Goal: Complete application form

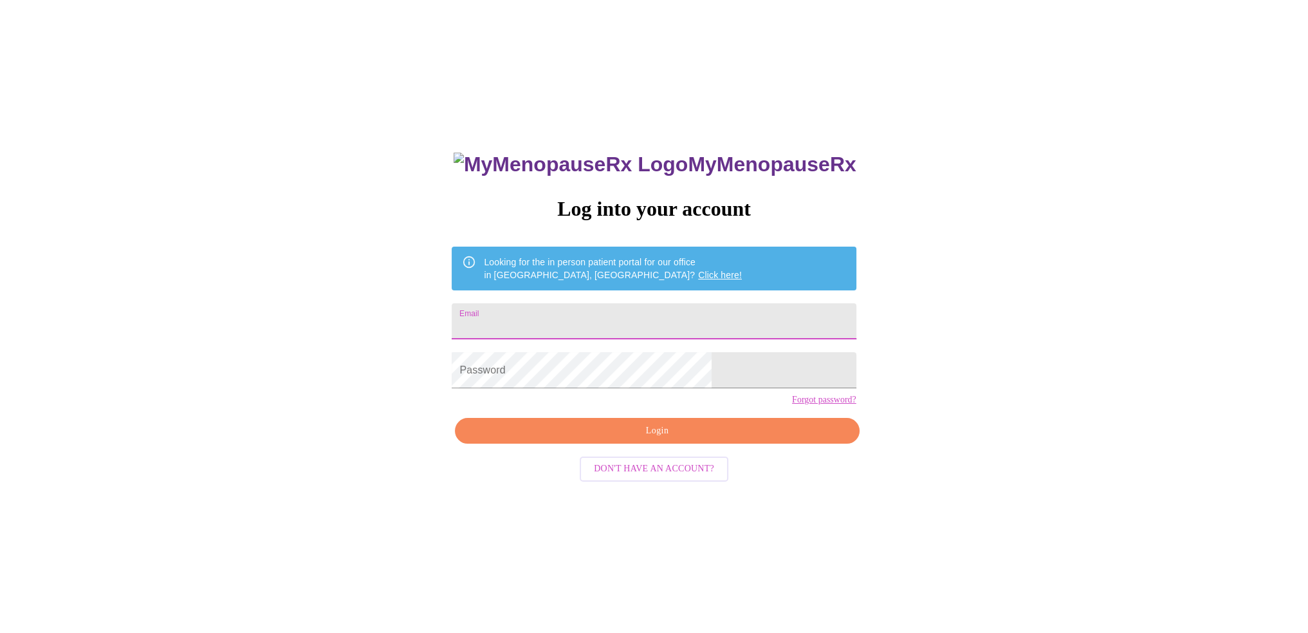
click at [595, 317] on input "Email" at bounding box center [654, 321] width 404 height 36
type input "[EMAIL_ADDRESS][DOMAIN_NAME]"
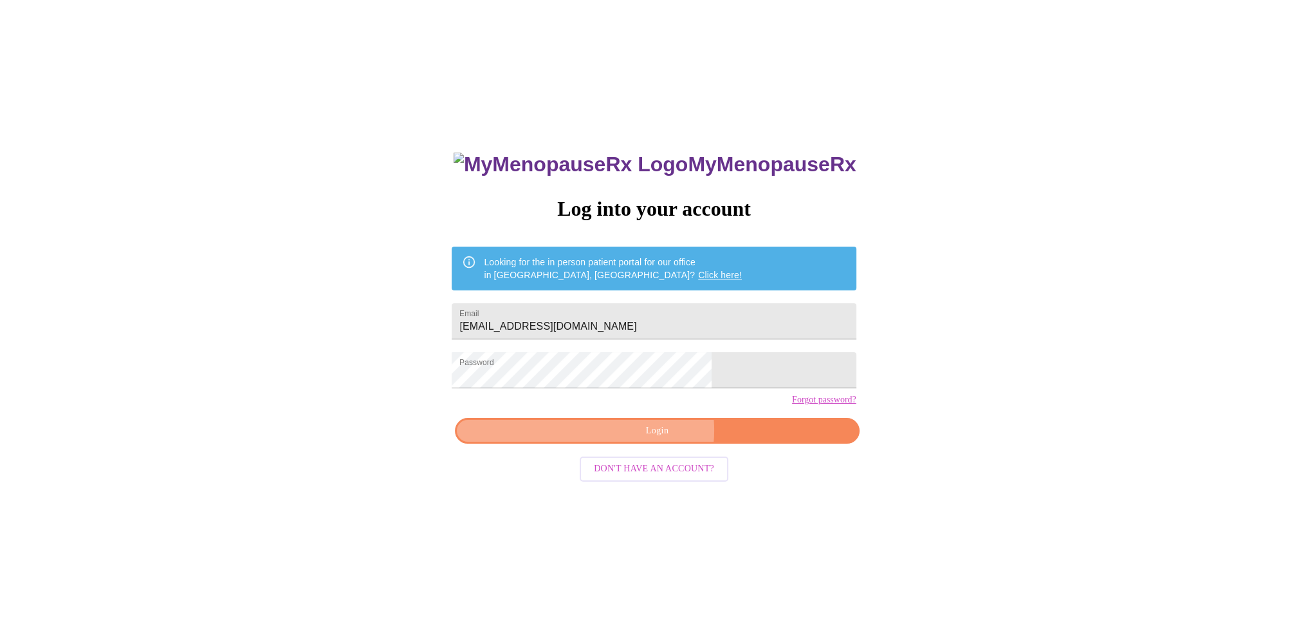
click at [651, 439] on span "Login" at bounding box center [657, 431] width 375 height 16
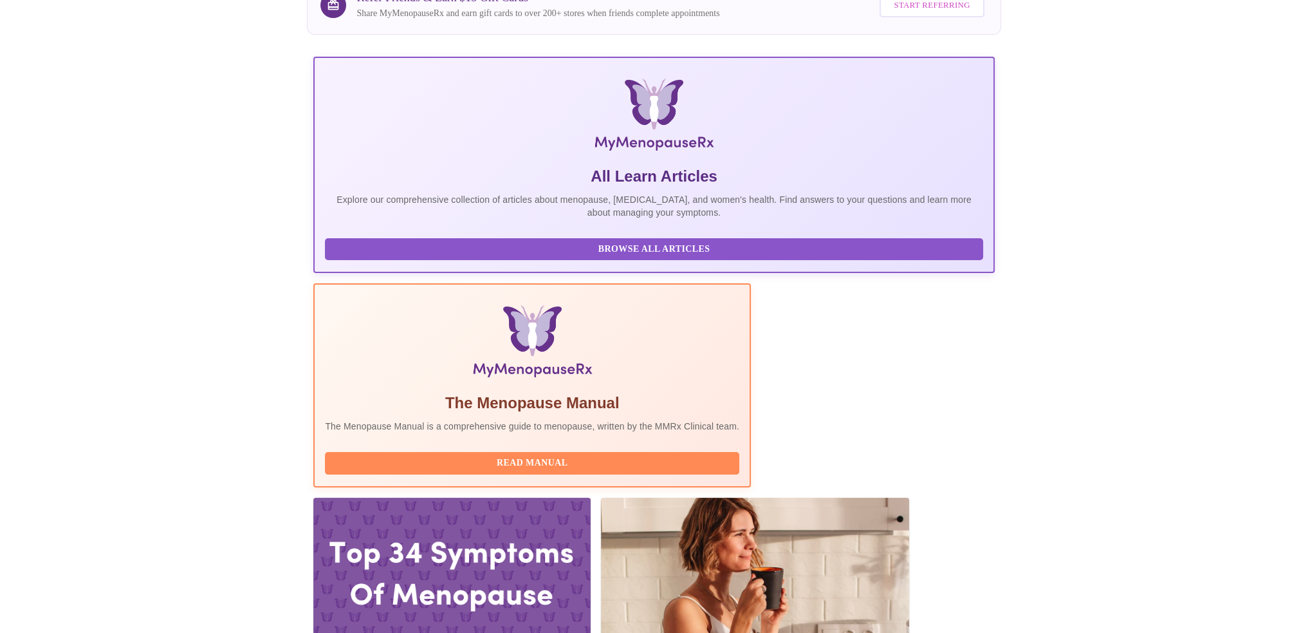
scroll to position [193, 0]
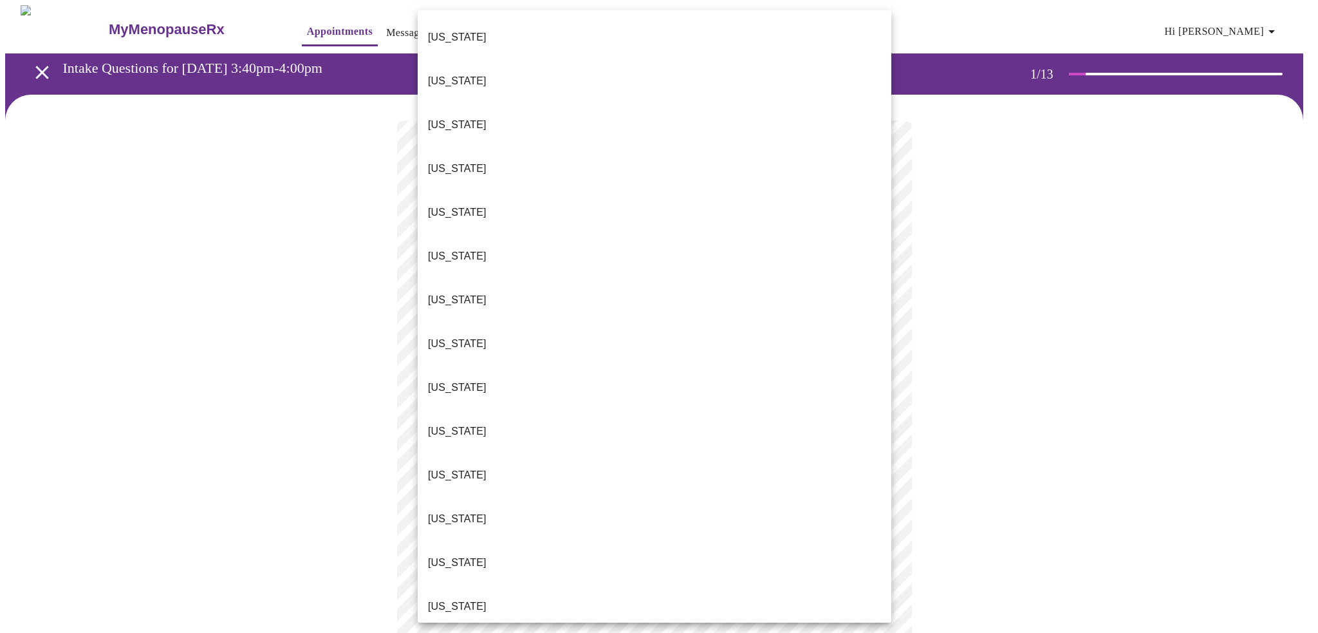
click at [467, 282] on body "MyMenopauseRx Appointments Messaging Labs 1 Uploads Medications Community Refer…" at bounding box center [659, 592] width 1308 height 1174
click at [477, 541] on li "[US_STATE]" at bounding box center [655, 563] width 474 height 44
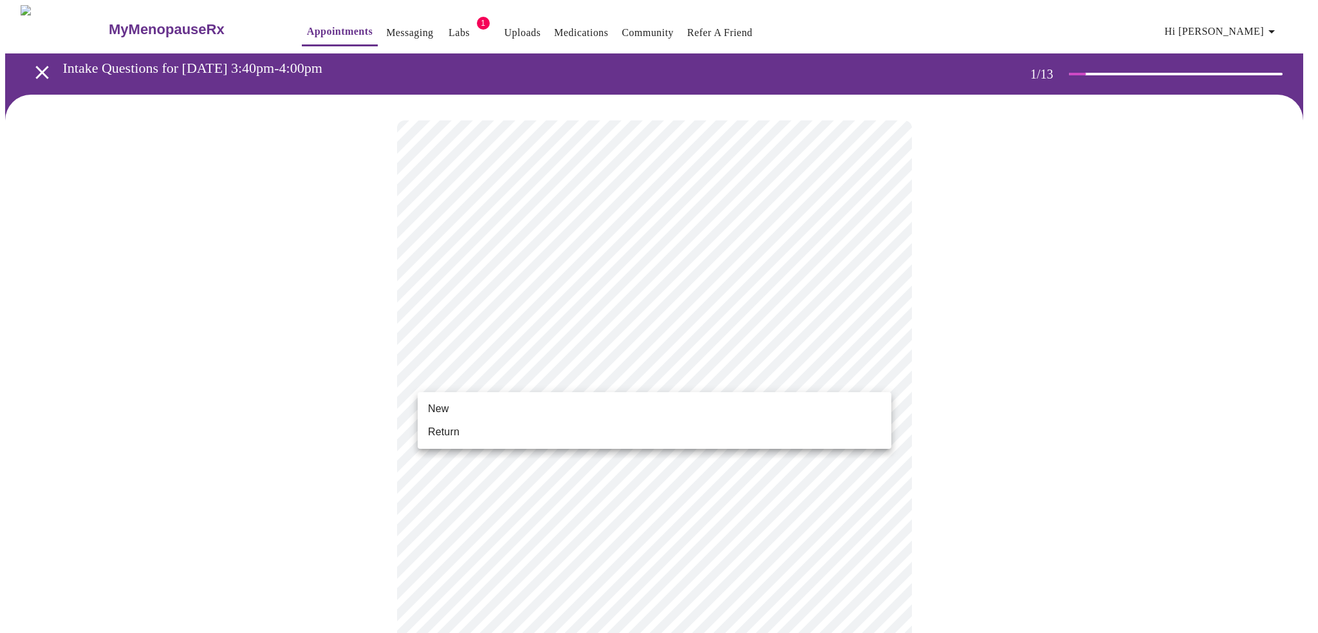
click at [498, 379] on body "MyMenopauseRx Appointments Messaging Labs 1 Uploads Medications Community Refer…" at bounding box center [659, 588] width 1308 height 1167
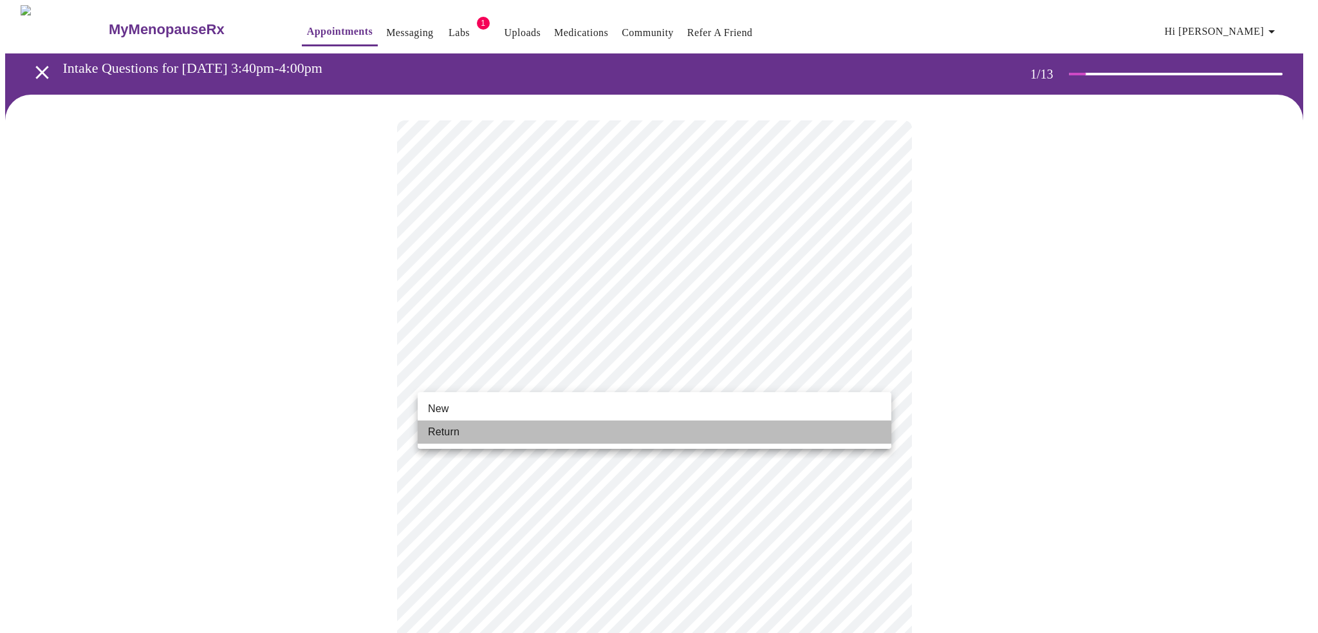
click at [477, 432] on li "Return" at bounding box center [655, 431] width 474 height 23
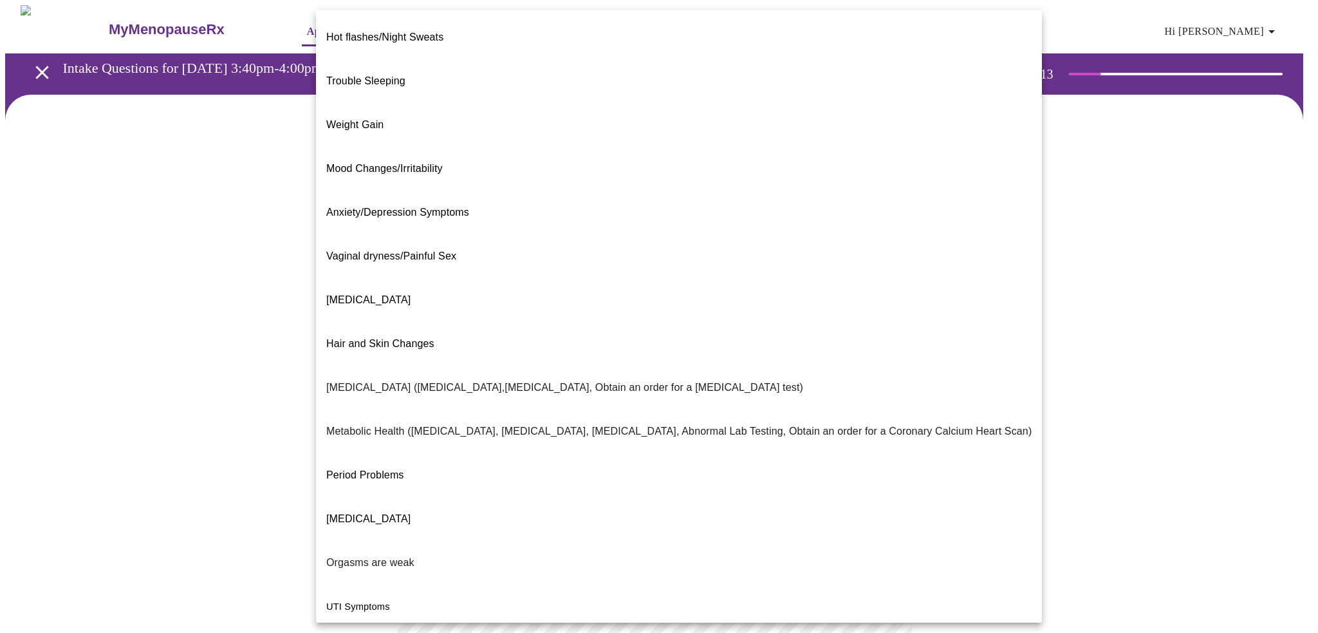
click at [618, 261] on body "MyMenopauseRx Appointments Messaging Labs 1 Uploads Medications Community Refer…" at bounding box center [659, 391] width 1308 height 773
click at [373, 469] on span "Period Problems" at bounding box center [365, 474] width 78 height 11
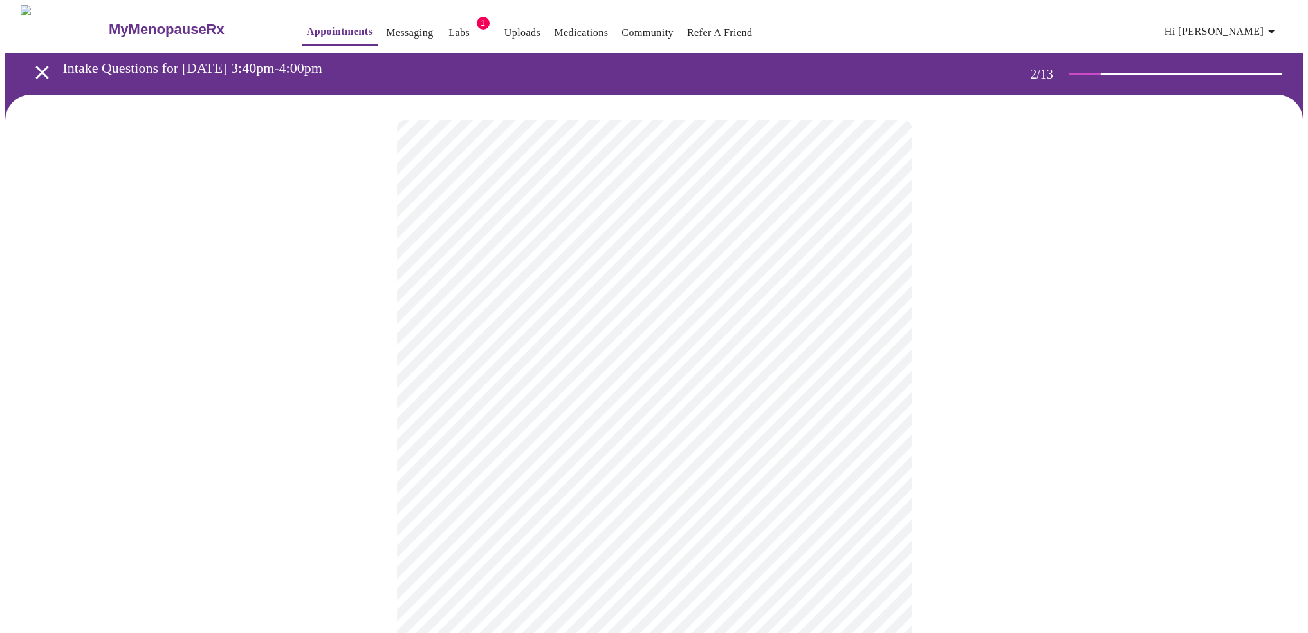
scroll to position [64, 0]
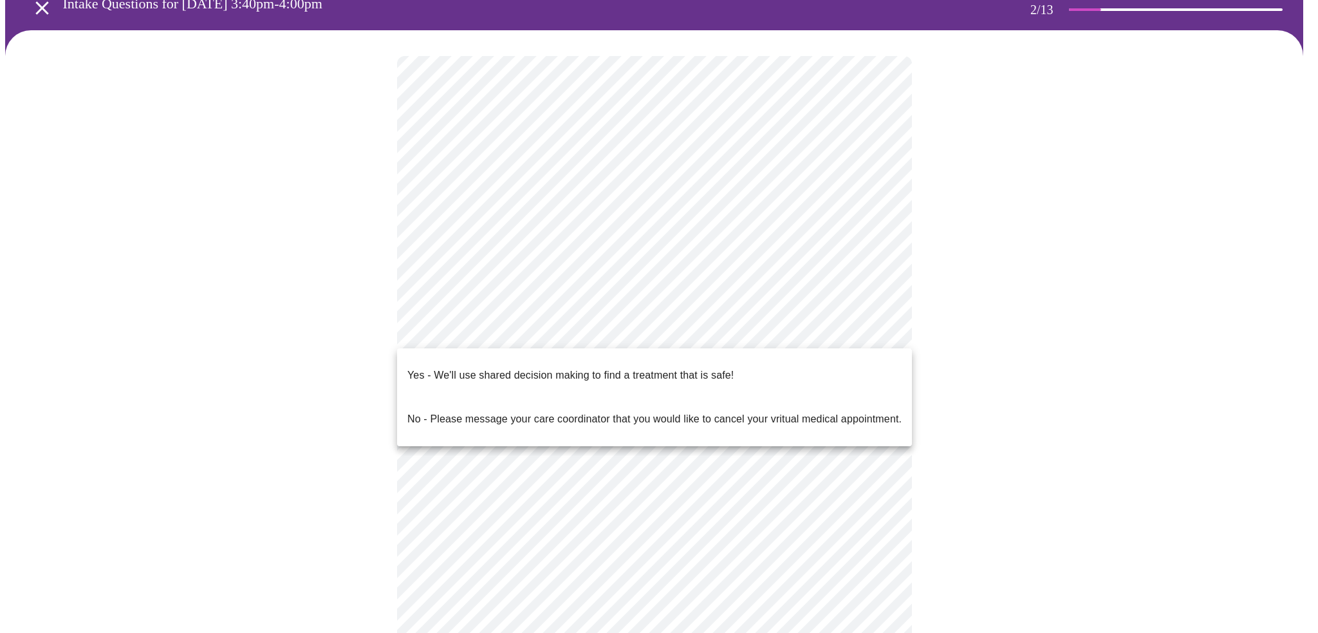
click at [447, 329] on body "MyMenopauseRx Appointments Messaging Labs 1 Uploads Medications Community Refer…" at bounding box center [659, 323] width 1308 height 765
click at [376, 302] on div at bounding box center [659, 316] width 1318 height 633
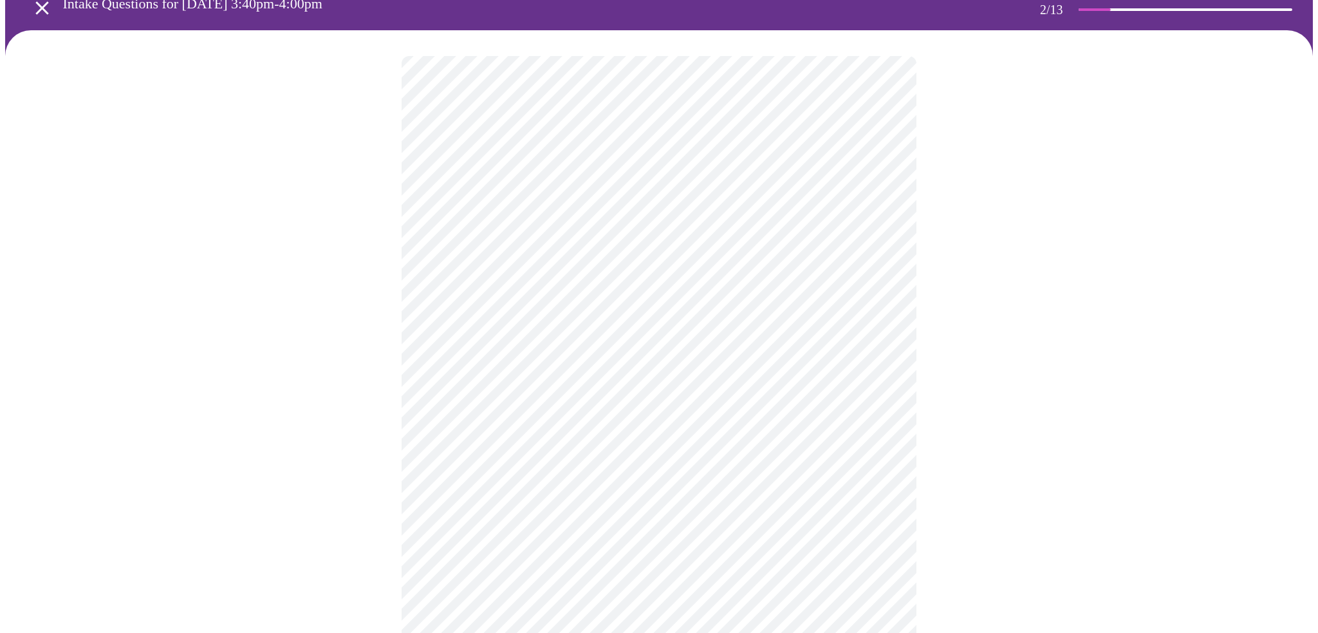
click at [445, 326] on body "MyMenopauseRx Appointments Messaging Labs 1 Uploads Medications Community Refer…" at bounding box center [659, 323] width 1308 height 765
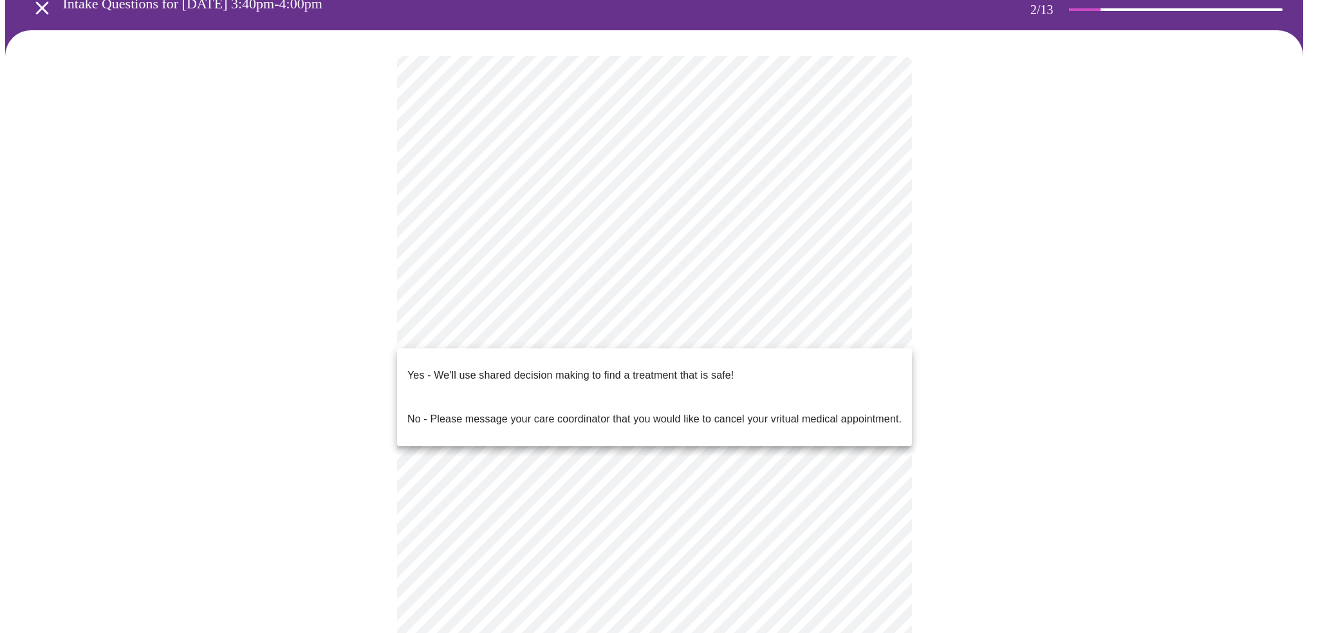
click at [440, 367] on p "Yes - We'll use shared decision making to find a treatment that is safe!" at bounding box center [570, 374] width 326 height 15
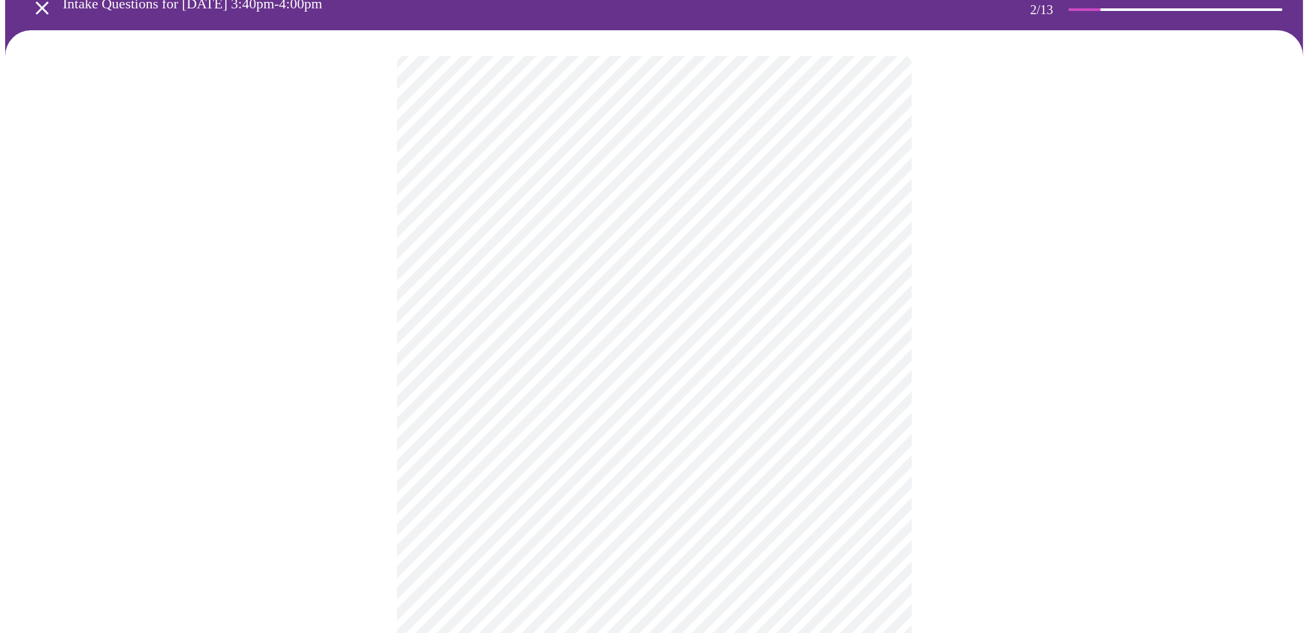
click at [365, 360] on div at bounding box center [654, 364] width 1298 height 668
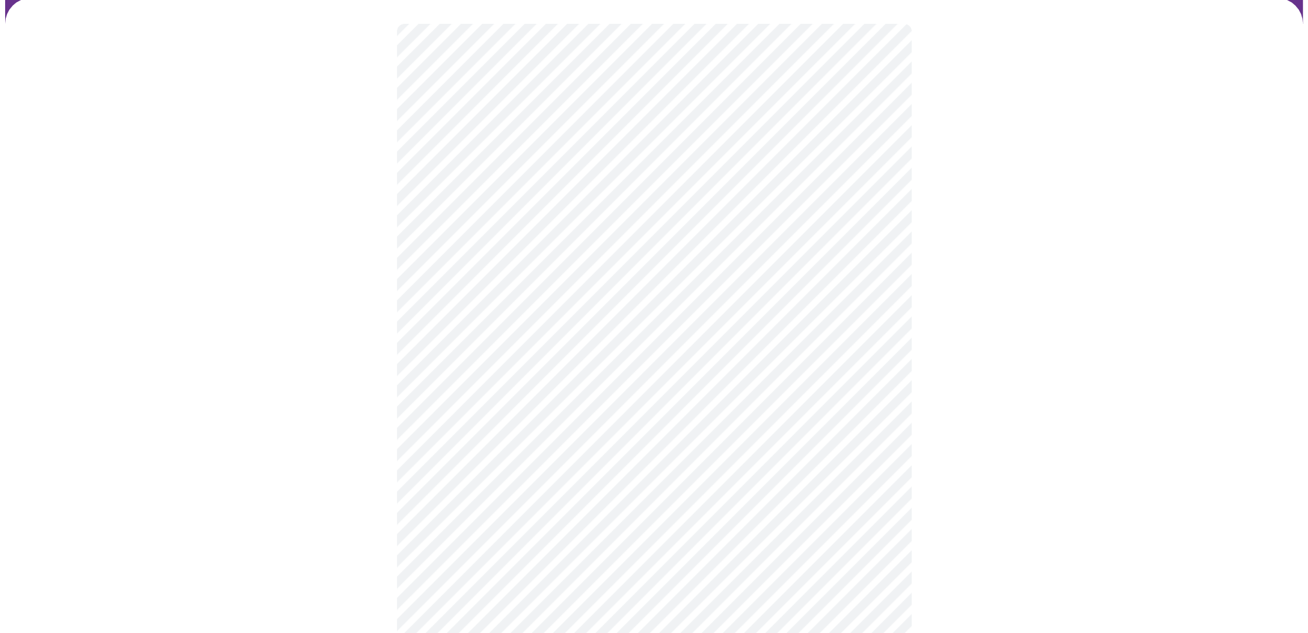
scroll to position [0, 0]
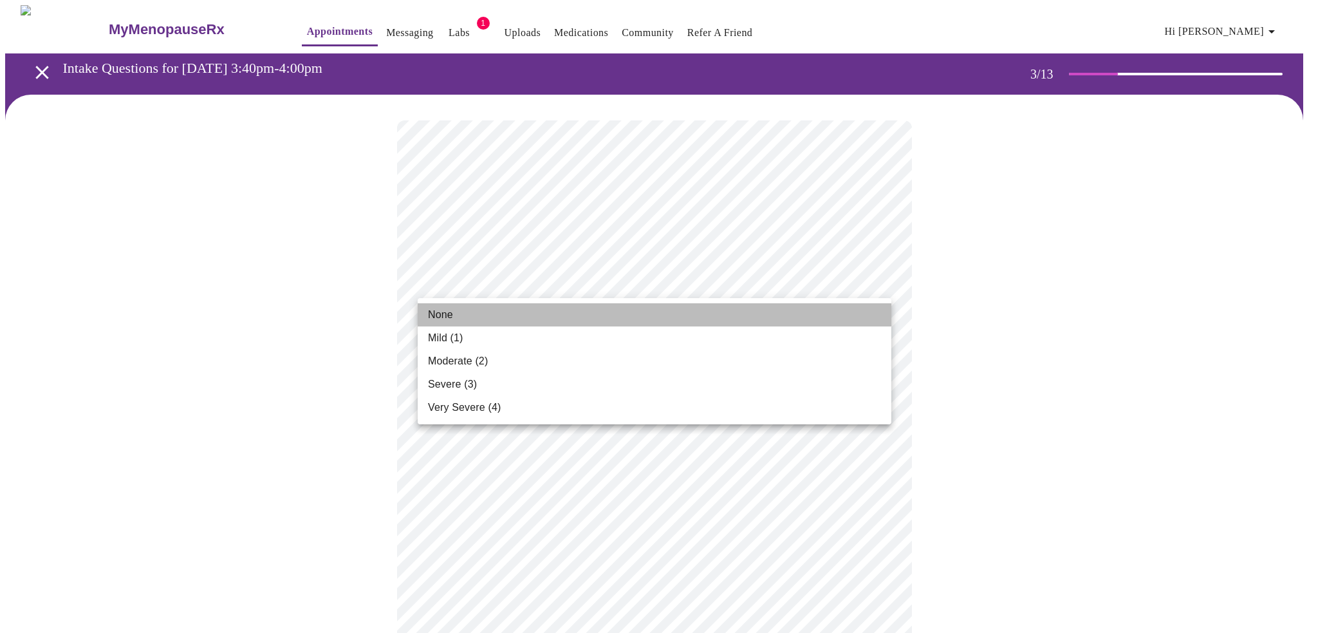
drag, startPoint x: 458, startPoint y: 309, endPoint x: 389, endPoint y: 320, distance: 70.5
click at [458, 310] on li "None" at bounding box center [655, 314] width 474 height 23
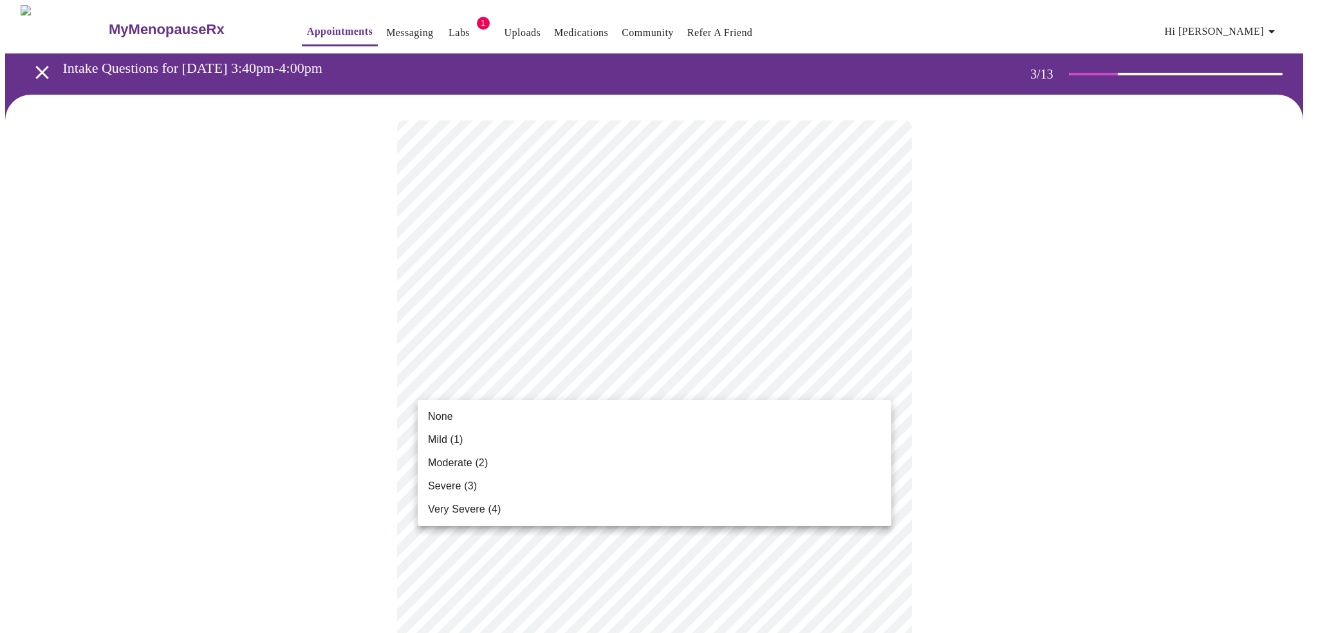
click at [439, 436] on span "Mild (1)" at bounding box center [445, 439] width 35 height 15
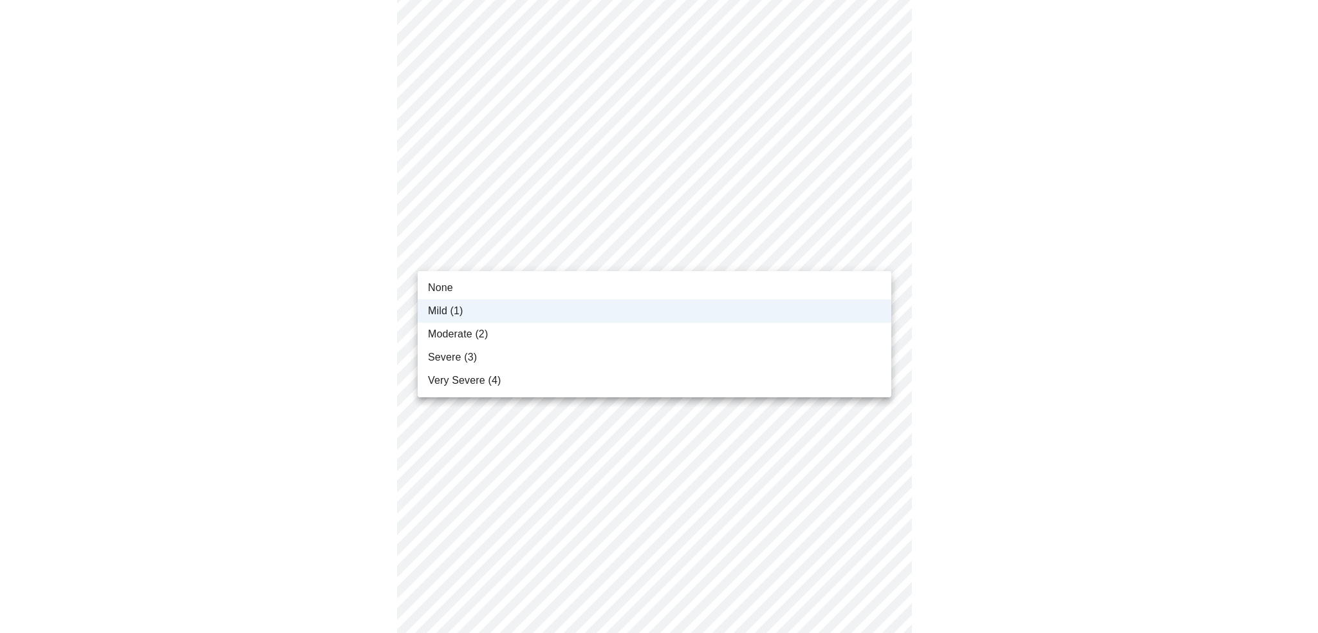
click at [443, 290] on span "None" at bounding box center [440, 287] width 25 height 15
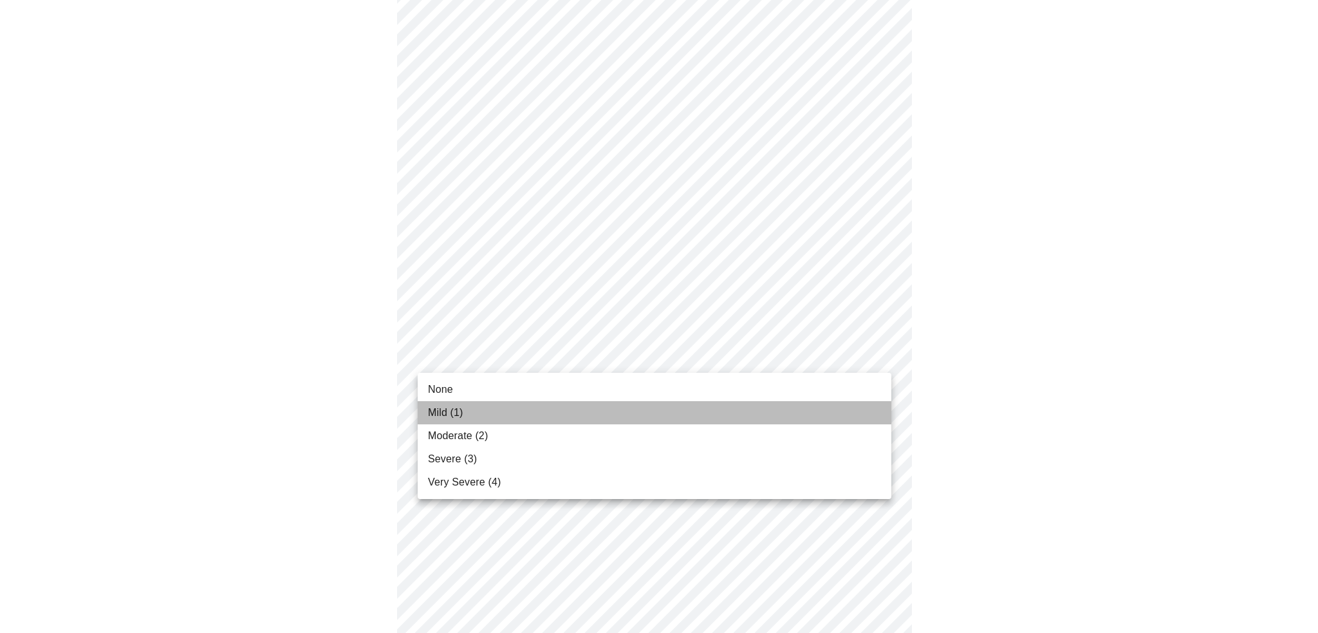
click at [468, 409] on li "Mild (1)" at bounding box center [655, 412] width 474 height 23
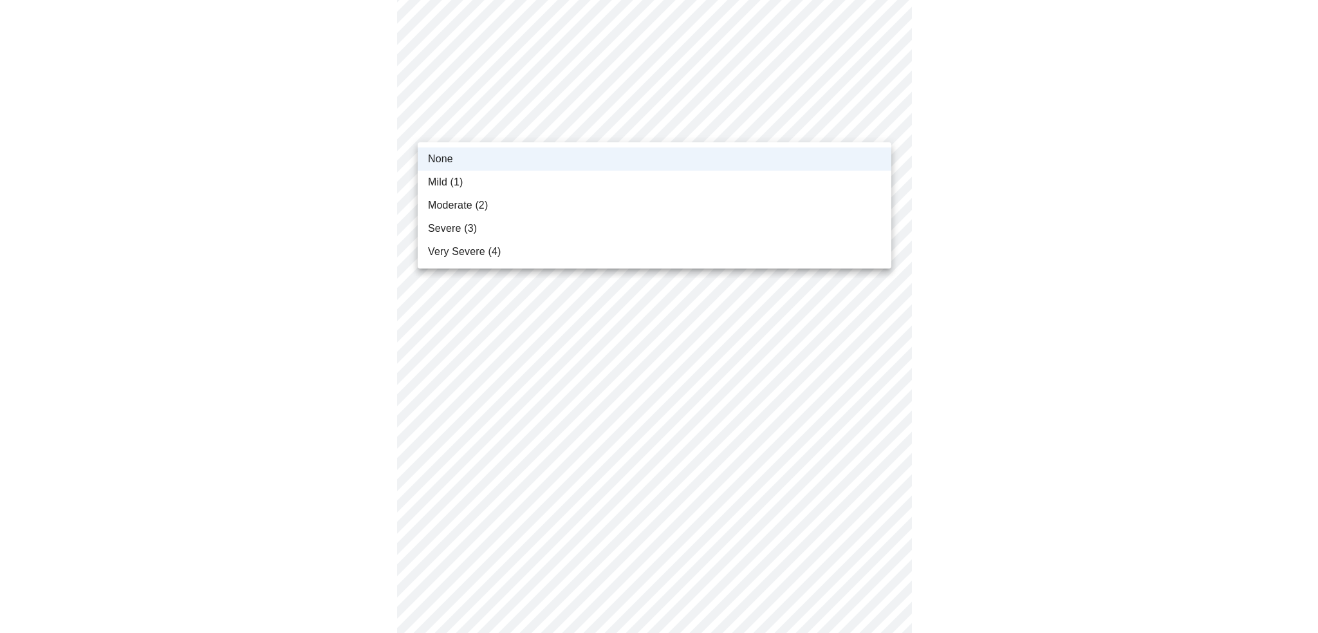
click at [479, 131] on body "MyMenopauseRx Appointments Messaging Labs 1 Uploads Medications Community Refer…" at bounding box center [659, 576] width 1308 height 1657
click at [452, 180] on span "Mild (1)" at bounding box center [445, 181] width 35 height 15
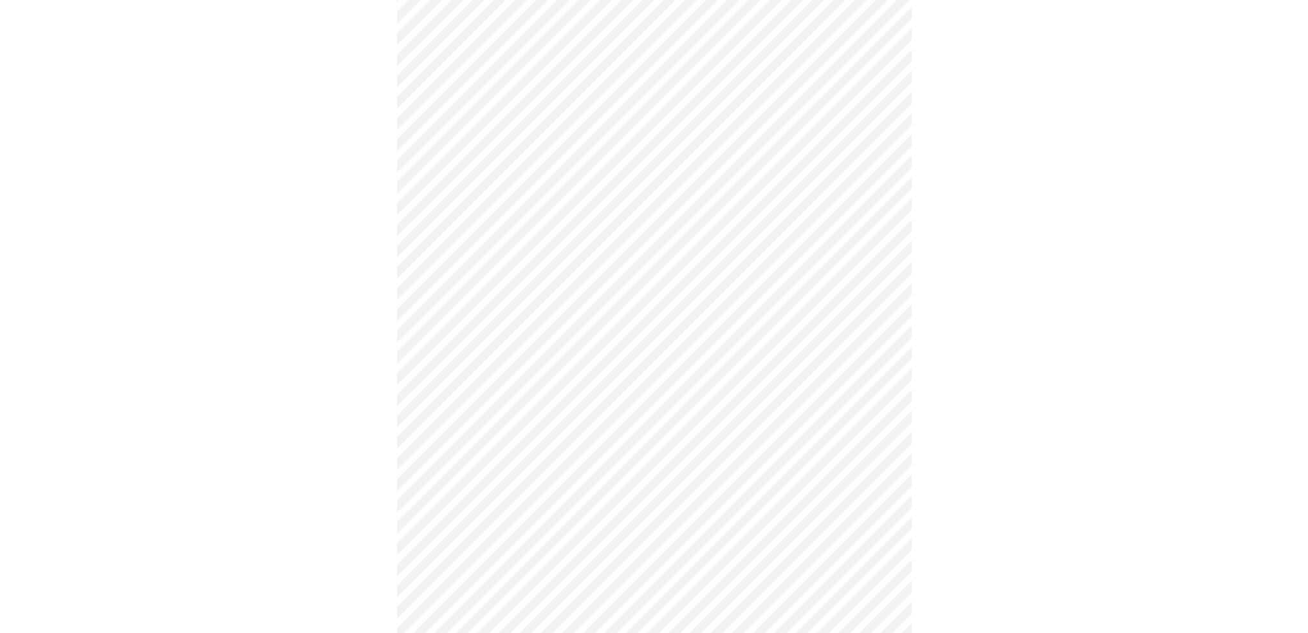
click at [356, 172] on div at bounding box center [654, 621] width 1298 height 1568
click at [463, 327] on body "MyMenopauseRx Appointments Messaging Labs 1 Uploads Medications Community Refer…" at bounding box center [659, 576] width 1308 height 1657
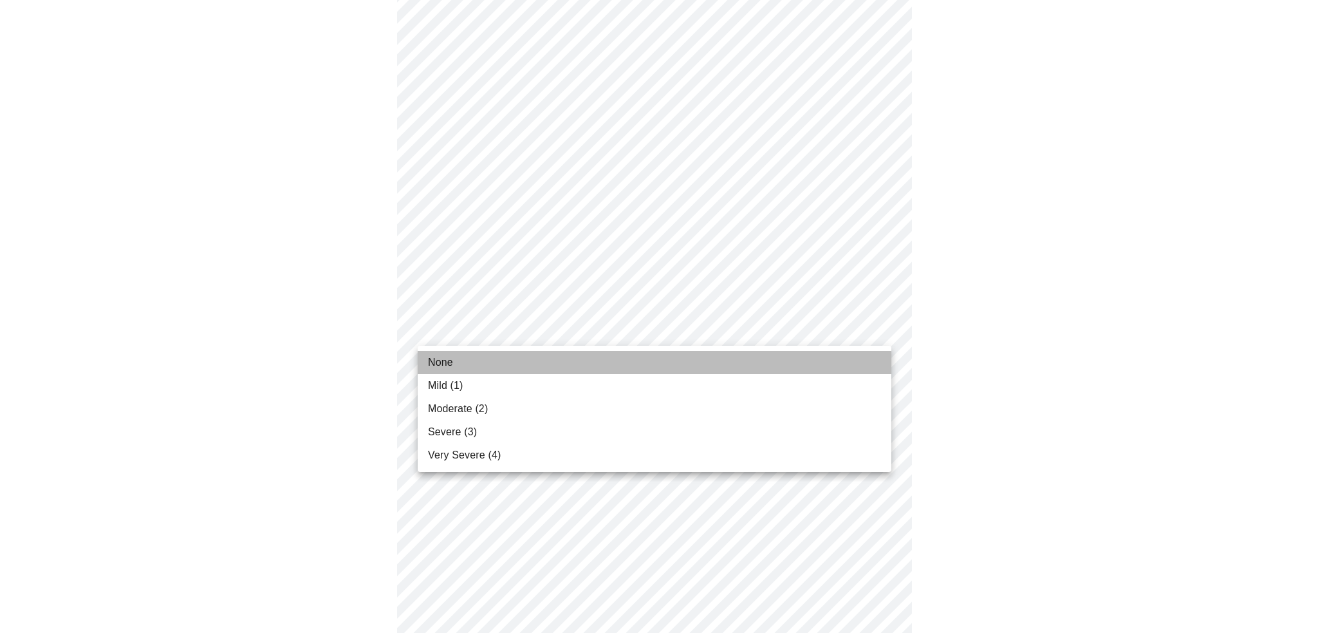
click at [458, 360] on li "None" at bounding box center [655, 362] width 474 height 23
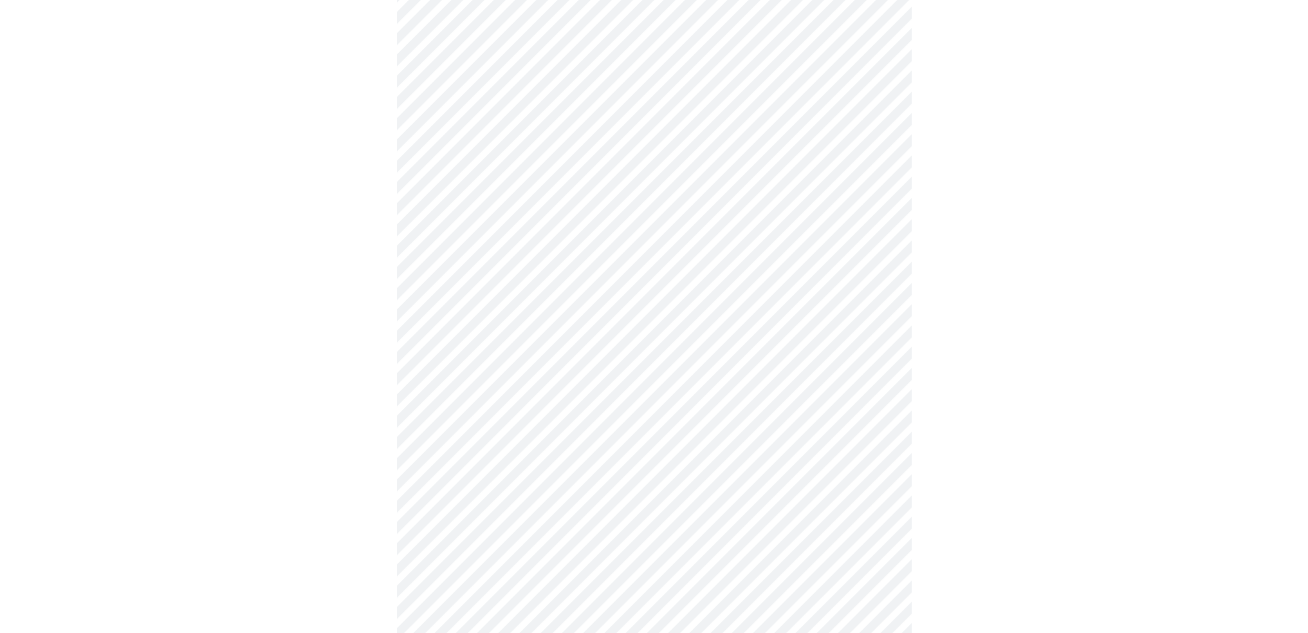
scroll to position [386, 0]
click at [459, 289] on body "MyMenopauseRx Appointments Messaging Labs 1 Uploads Medications Community Refer…" at bounding box center [659, 438] width 1308 height 1639
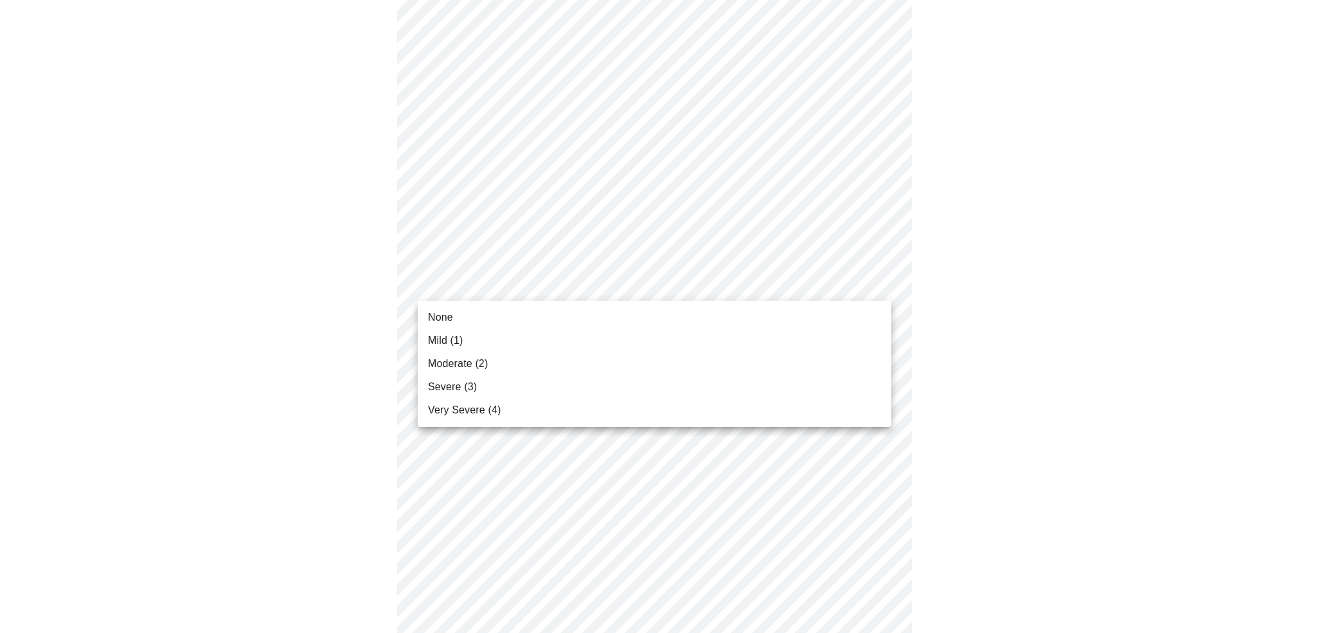
click at [299, 288] on div at bounding box center [659, 316] width 1318 height 633
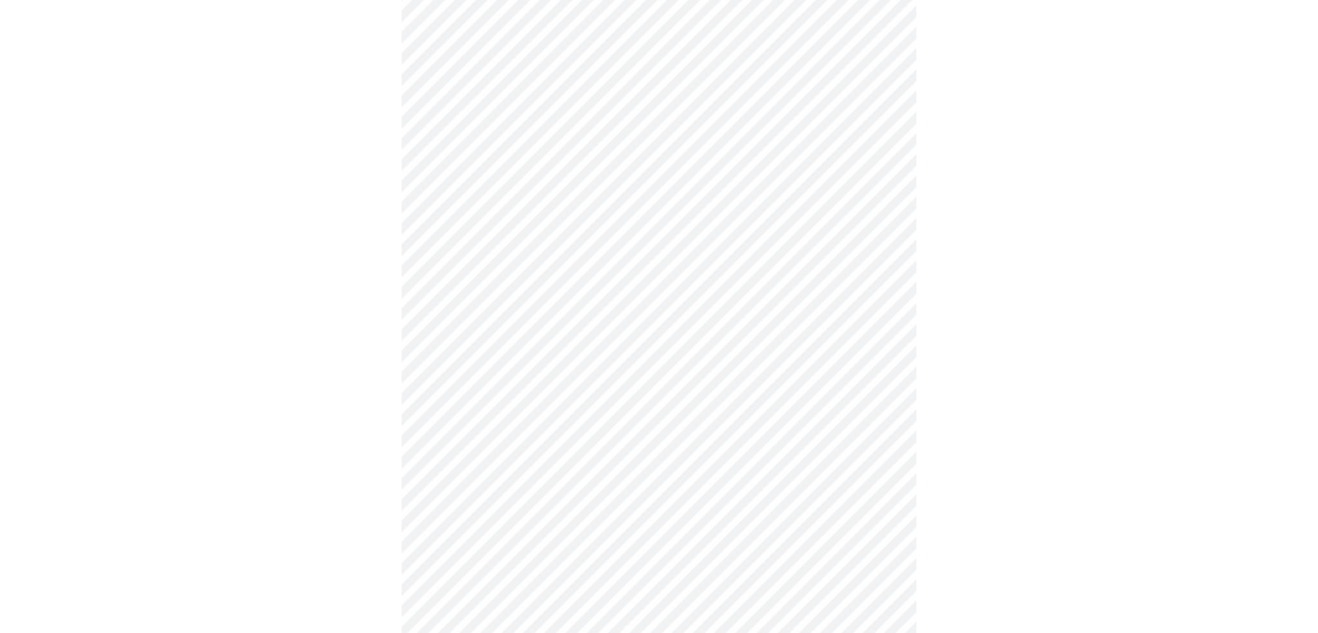
click at [515, 285] on body "MyMenopauseRx Appointments Messaging Labs 1 Uploads Medications Community Refer…" at bounding box center [659, 438] width 1308 height 1639
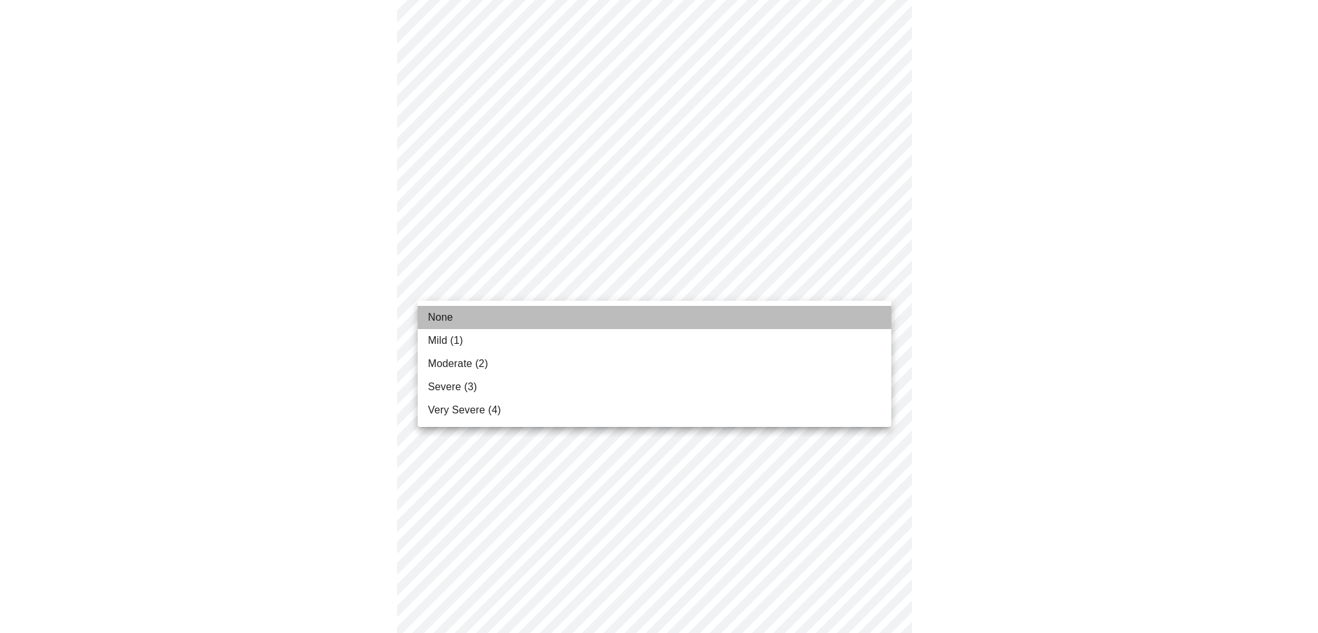
click at [466, 319] on li "None" at bounding box center [655, 317] width 474 height 23
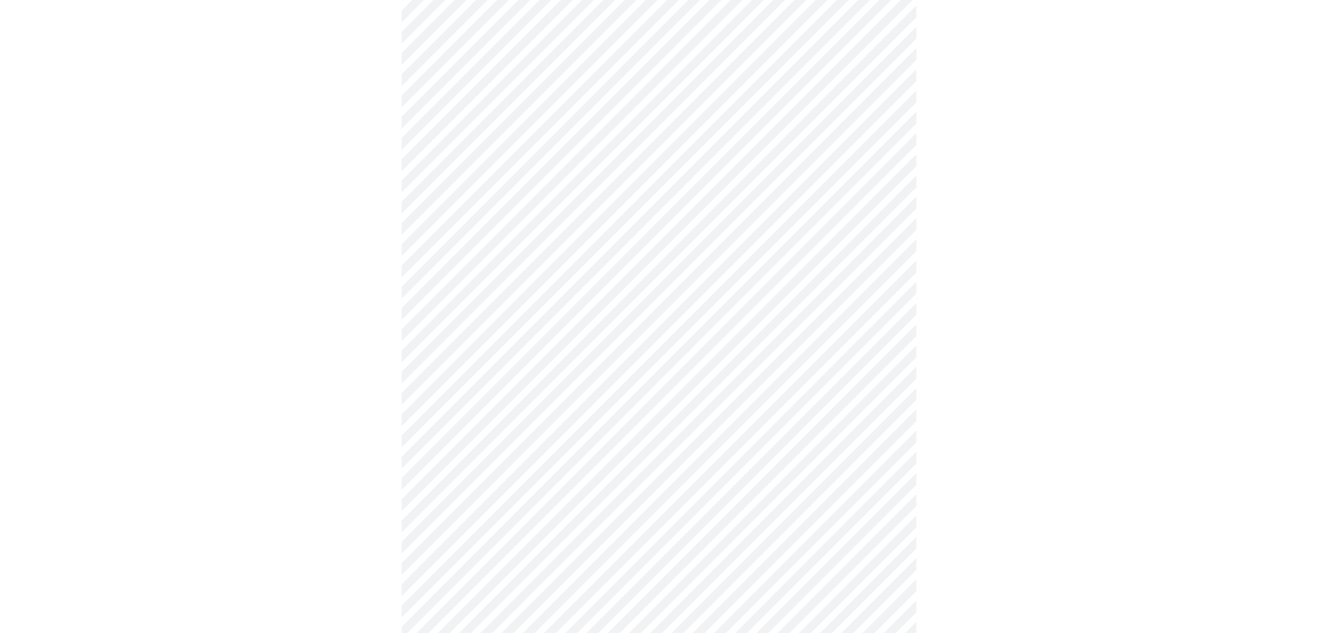
click at [500, 372] on body "MyMenopauseRx Appointments Messaging Labs 1 Uploads Medications Community Refer…" at bounding box center [659, 429] width 1308 height 1621
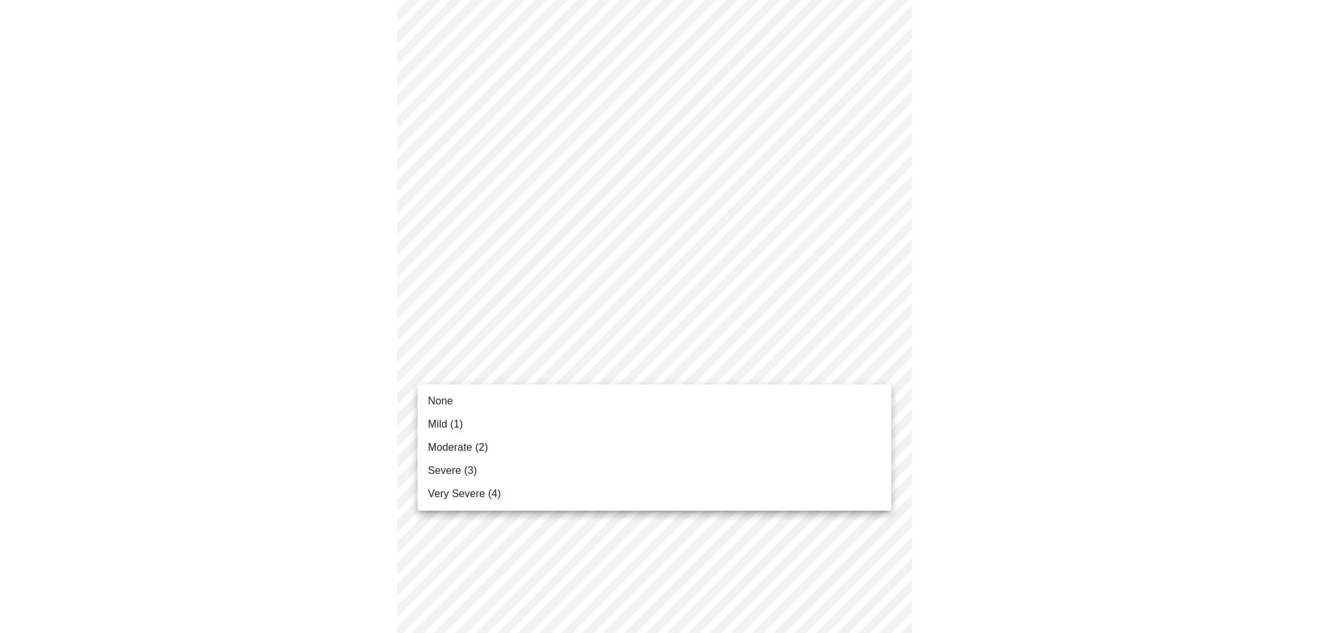
drag, startPoint x: 493, startPoint y: 424, endPoint x: 434, endPoint y: 424, distance: 58.6
click at [492, 424] on li "Mild (1)" at bounding box center [655, 423] width 474 height 23
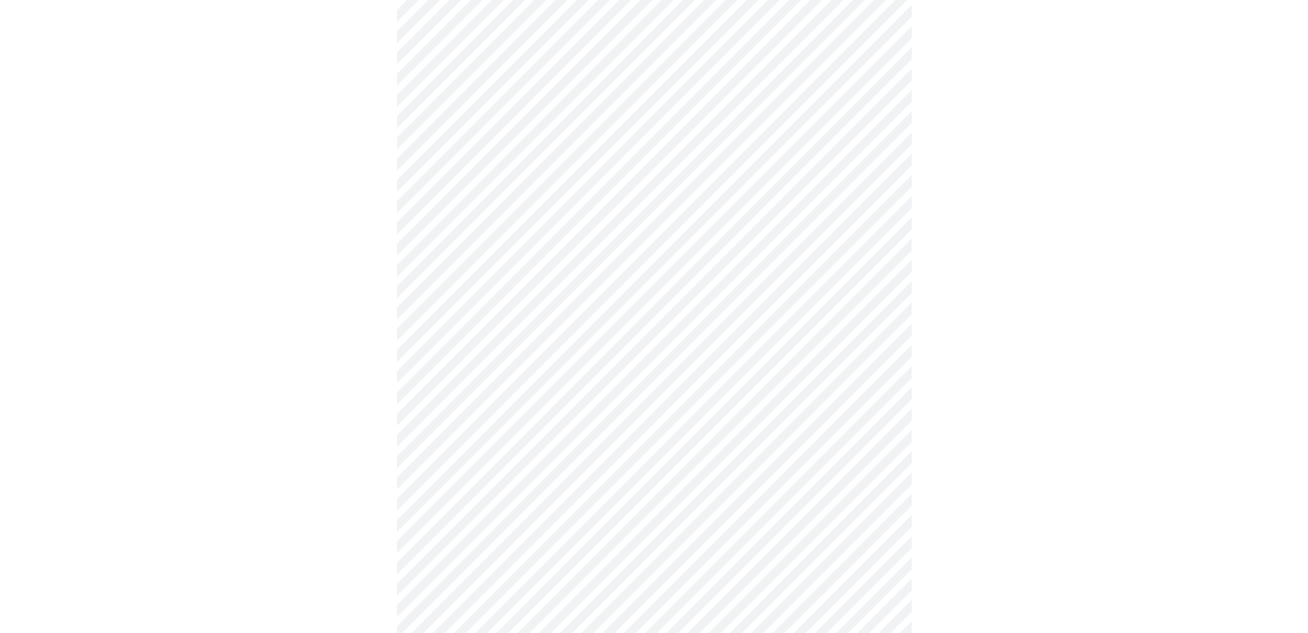
scroll to position [515, 0]
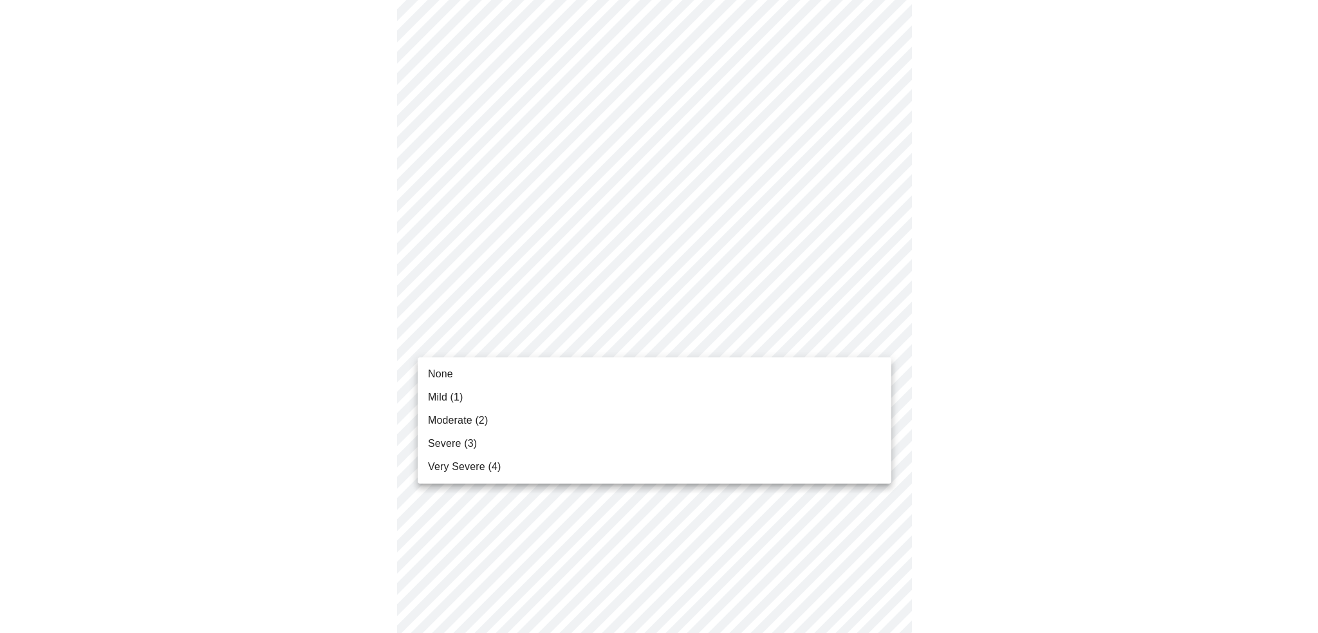
click at [449, 338] on body "MyMenopauseRx Appointments Messaging Labs 1 Uploads Medications Community Refer…" at bounding box center [659, 291] width 1308 height 1603
click at [466, 394] on li "Mild (1)" at bounding box center [655, 396] width 474 height 23
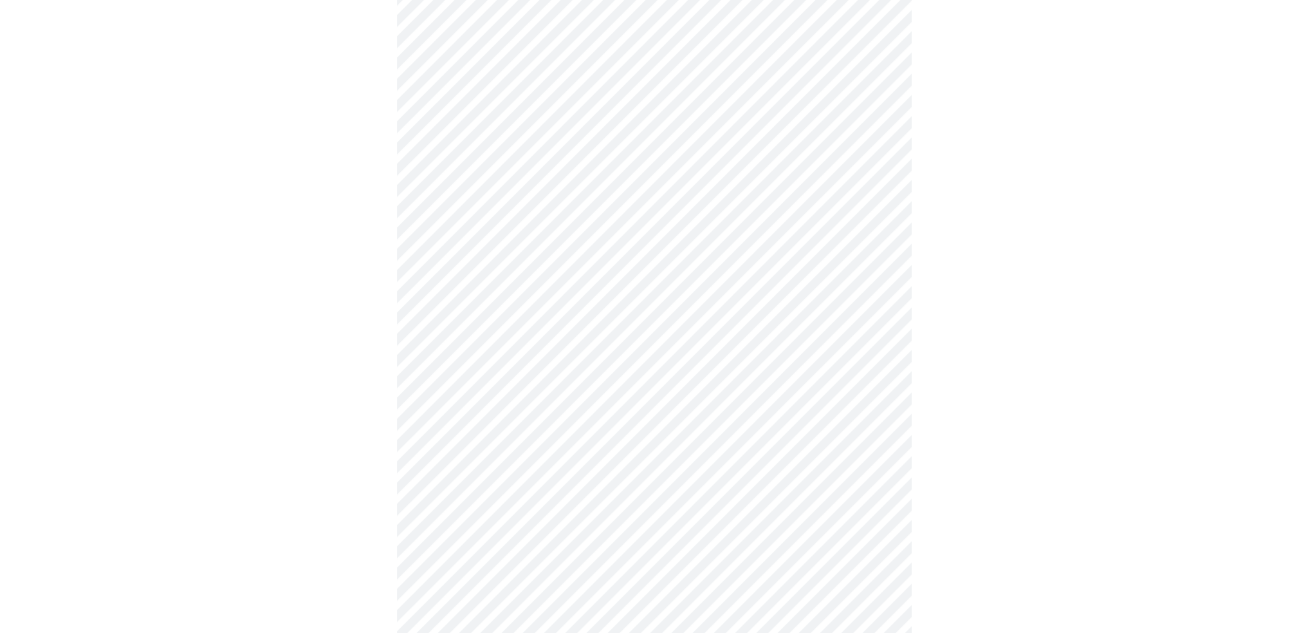
scroll to position [643, 0]
click at [468, 312] on body "MyMenopauseRx Appointments Messaging Labs 1 Uploads Medications Community Refer…" at bounding box center [659, 154] width 1308 height 1585
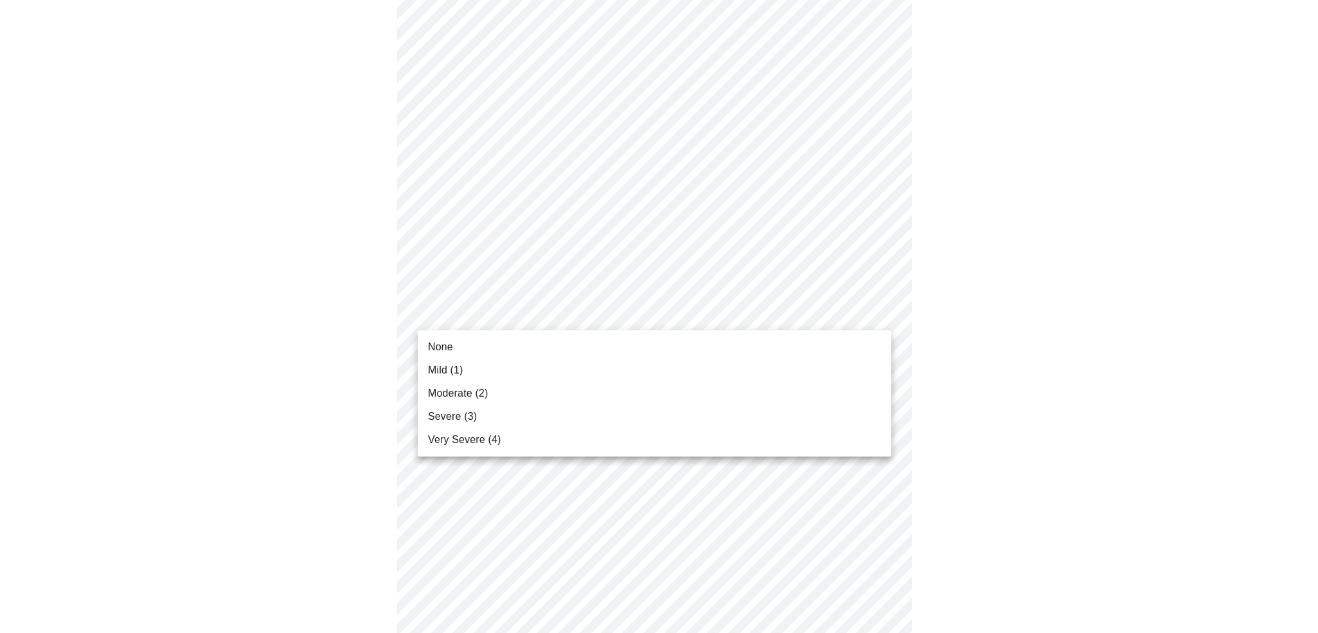
click at [458, 385] on span "Moderate (2)" at bounding box center [458, 392] width 60 height 15
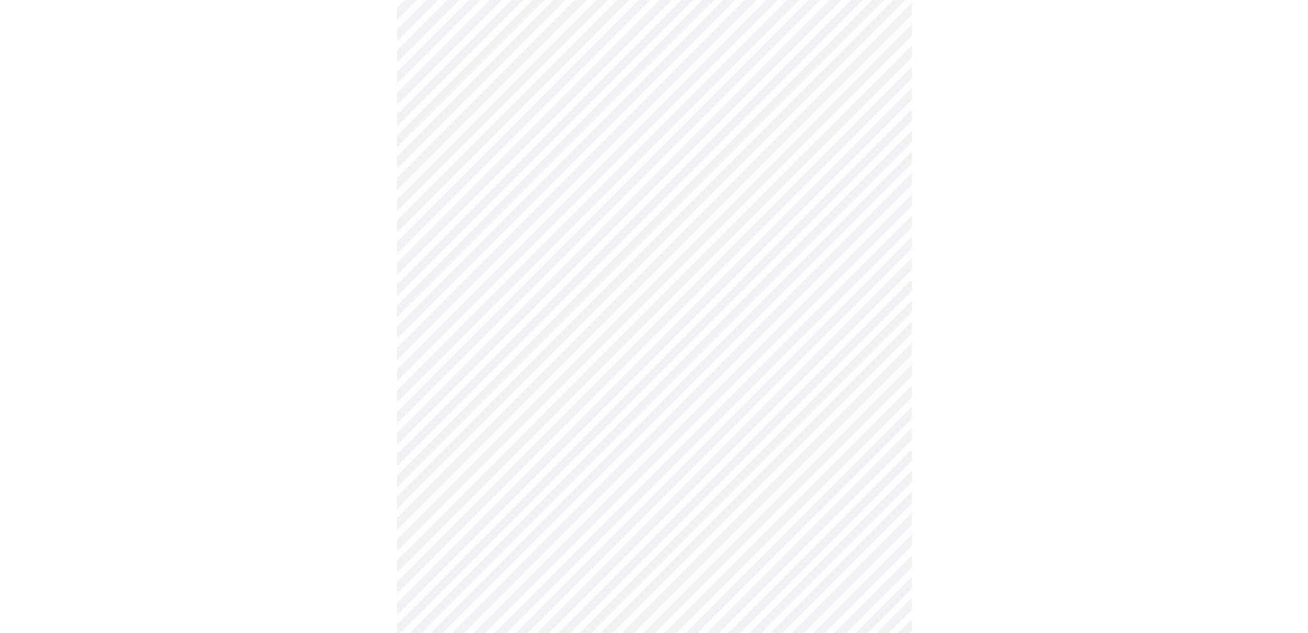
scroll to position [708, 0]
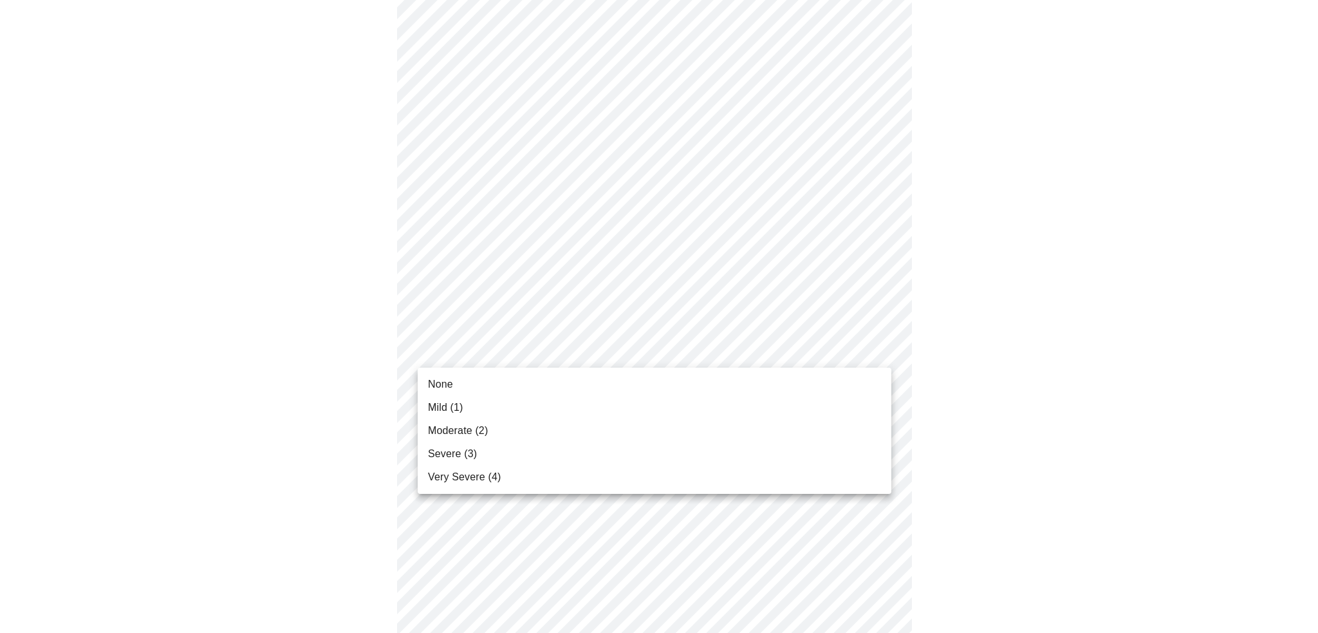
click at [493, 352] on body "MyMenopauseRx Appointments Messaging Labs 1 Uploads Medications Community Refer…" at bounding box center [659, 80] width 1308 height 1567
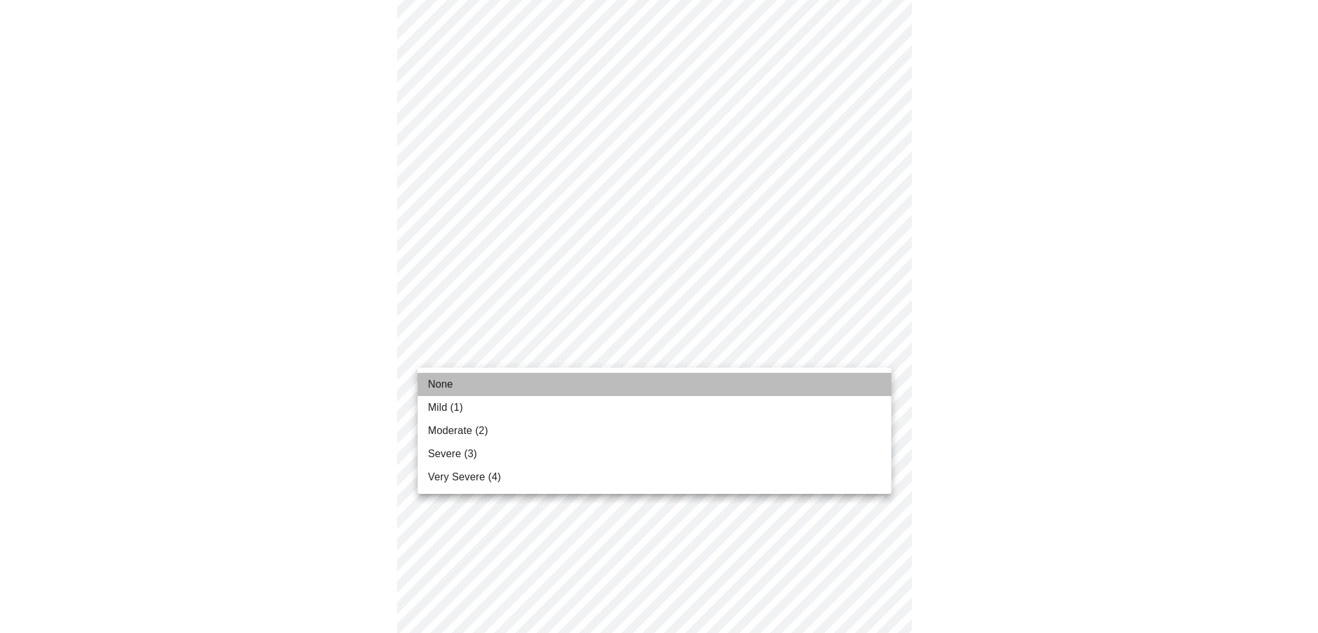
click at [459, 380] on li "None" at bounding box center [655, 384] width 474 height 23
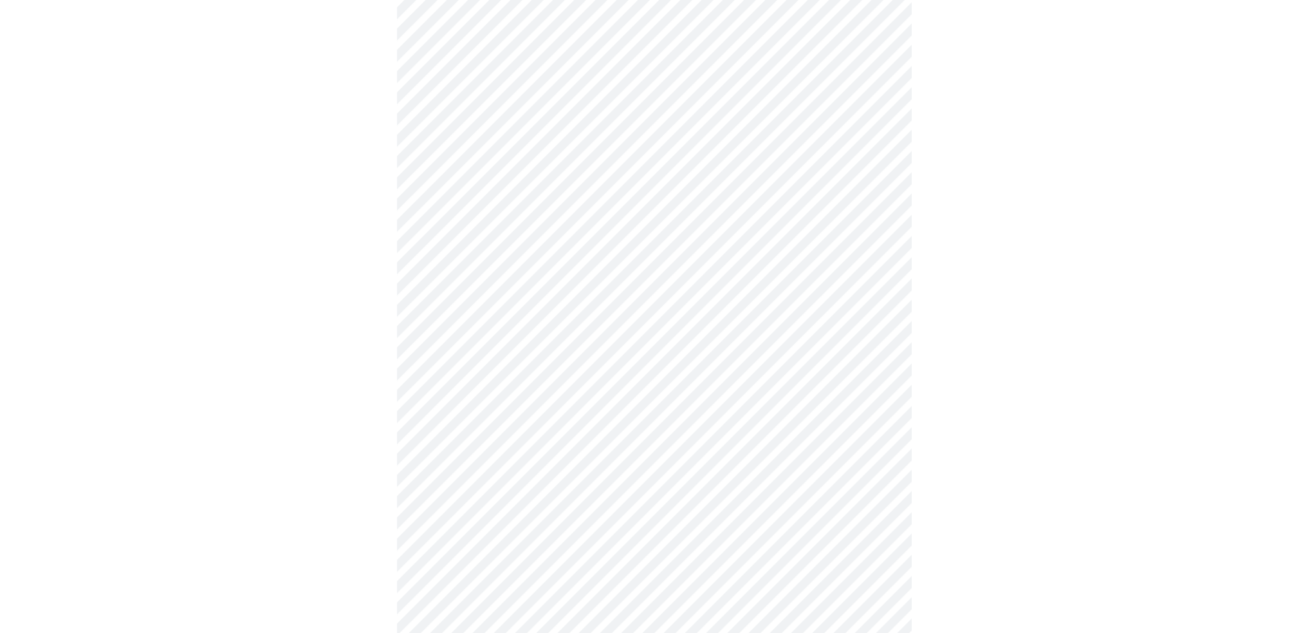
click at [351, 378] on div at bounding box center [654, 116] width 1298 height 1459
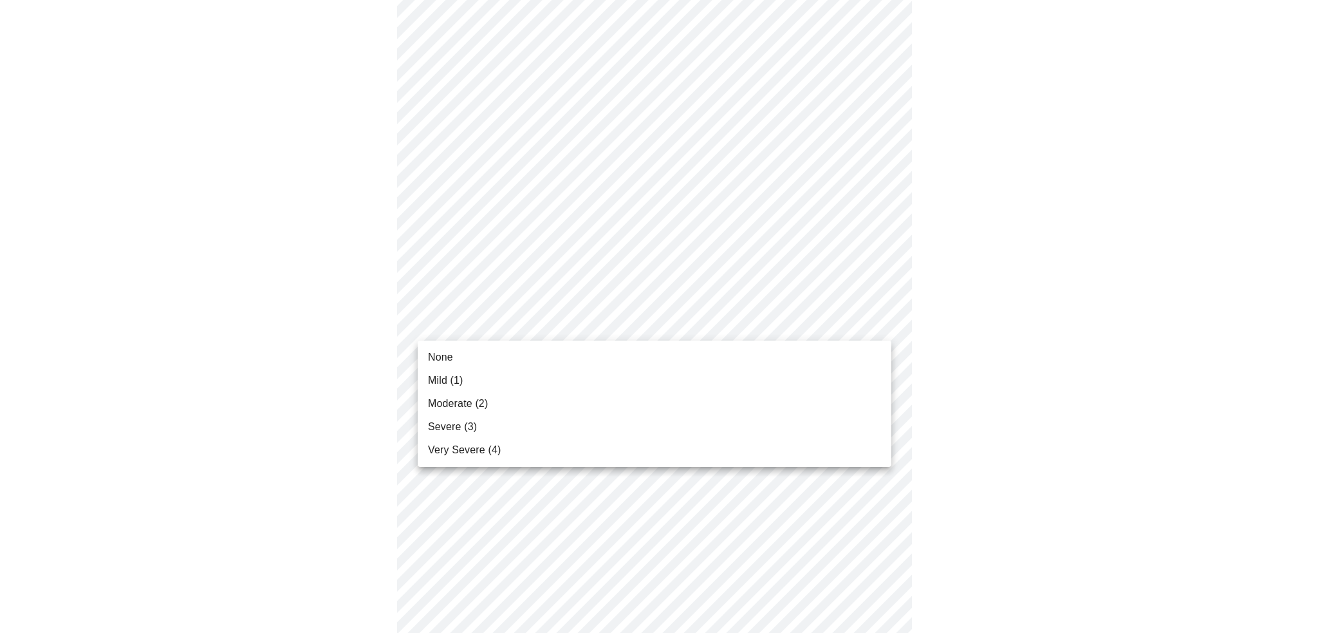
drag, startPoint x: 453, startPoint y: 354, endPoint x: 445, endPoint y: 355, distance: 7.8
click at [453, 355] on li "None" at bounding box center [655, 357] width 474 height 23
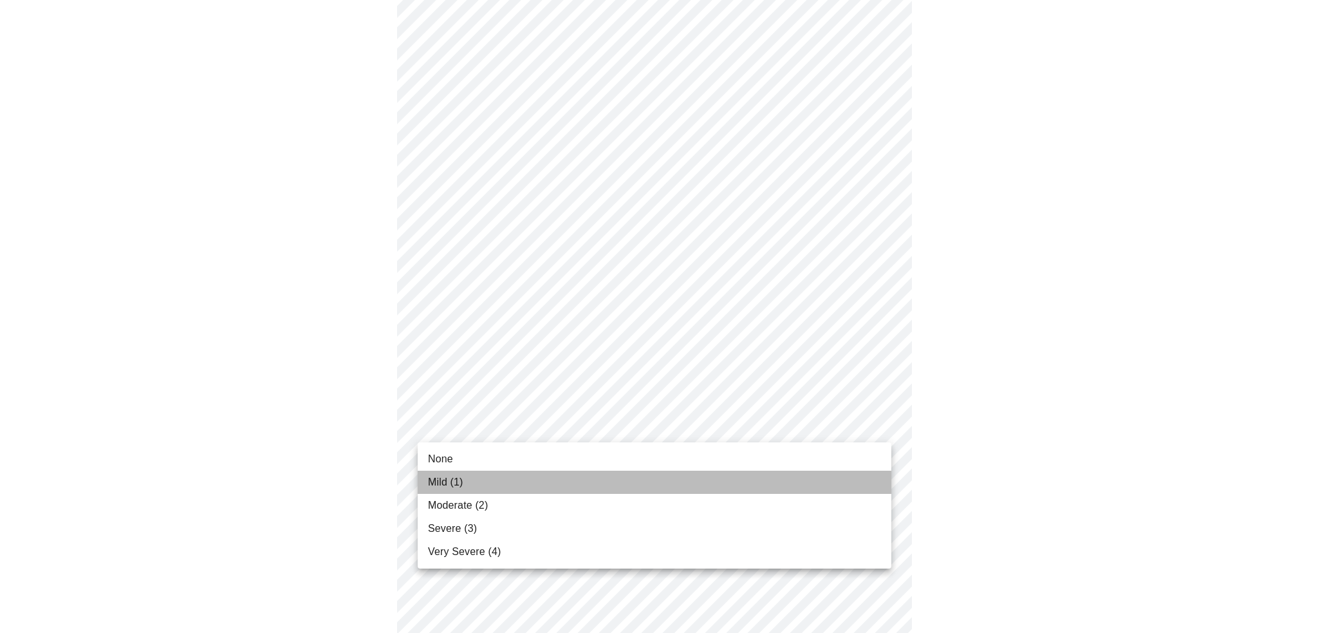
click at [466, 480] on li "Mild (1)" at bounding box center [655, 481] width 474 height 23
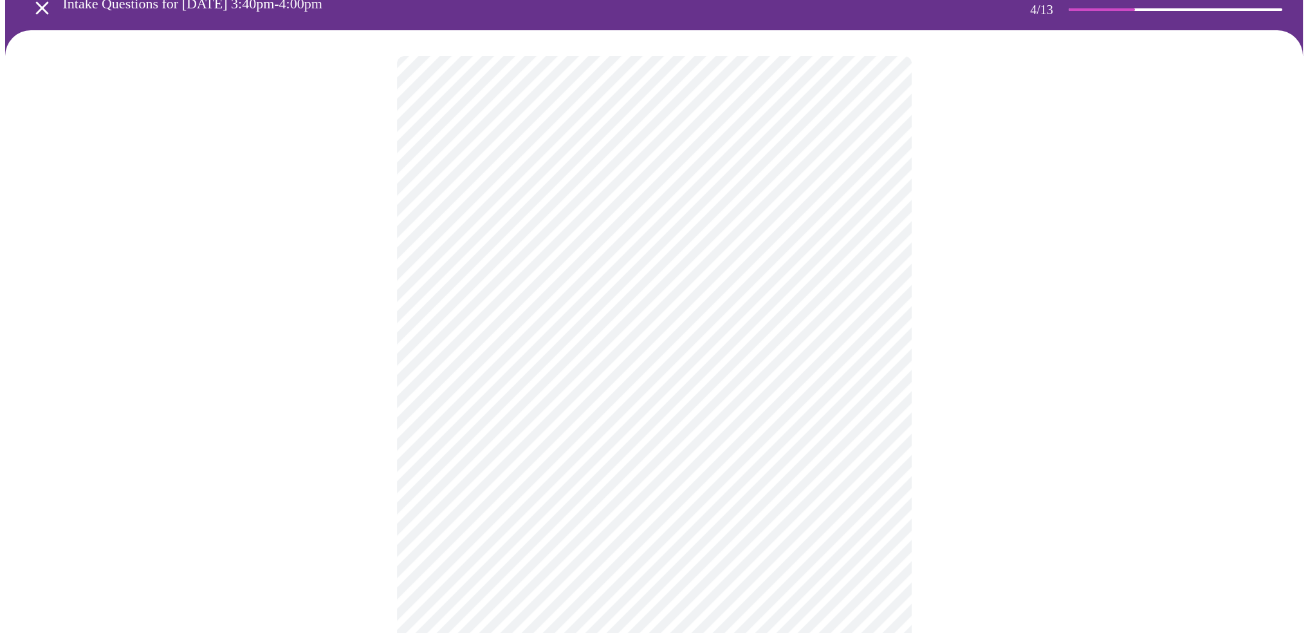
click at [370, 356] on div at bounding box center [654, 593] width 1298 height 1127
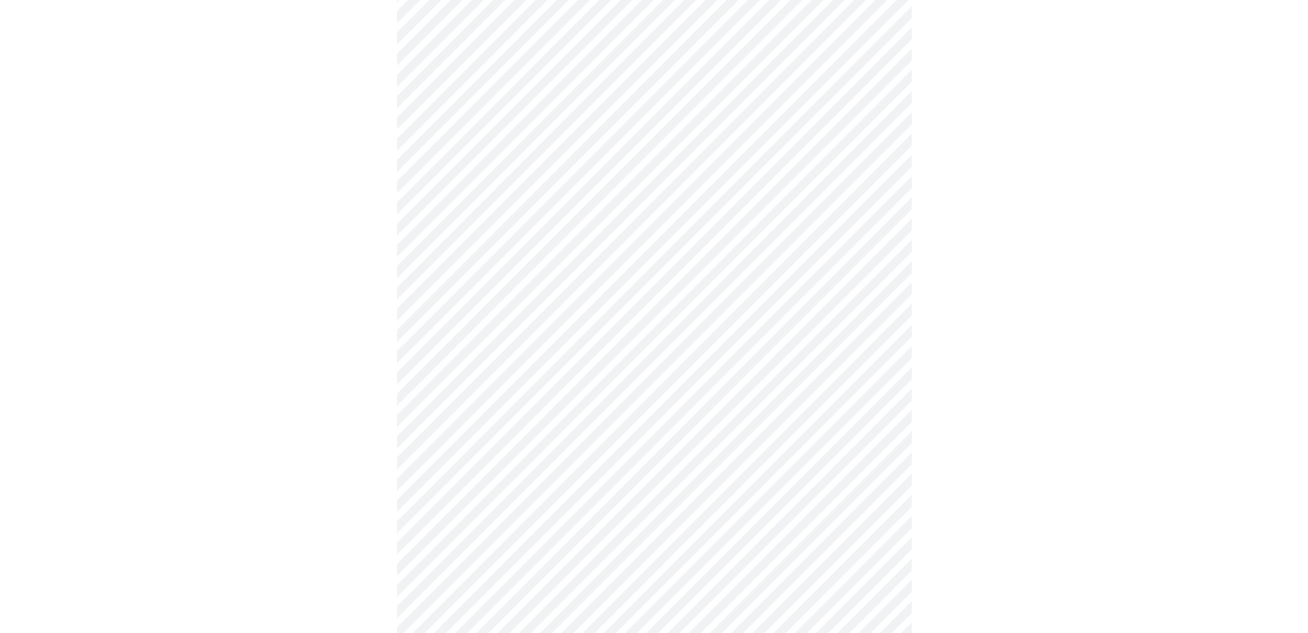
scroll to position [450, 0]
click at [450, 278] on body "MyMenopauseRx Appointments Messaging Labs 1 Uploads Medications Community Refer…" at bounding box center [659, 163] width 1308 height 1217
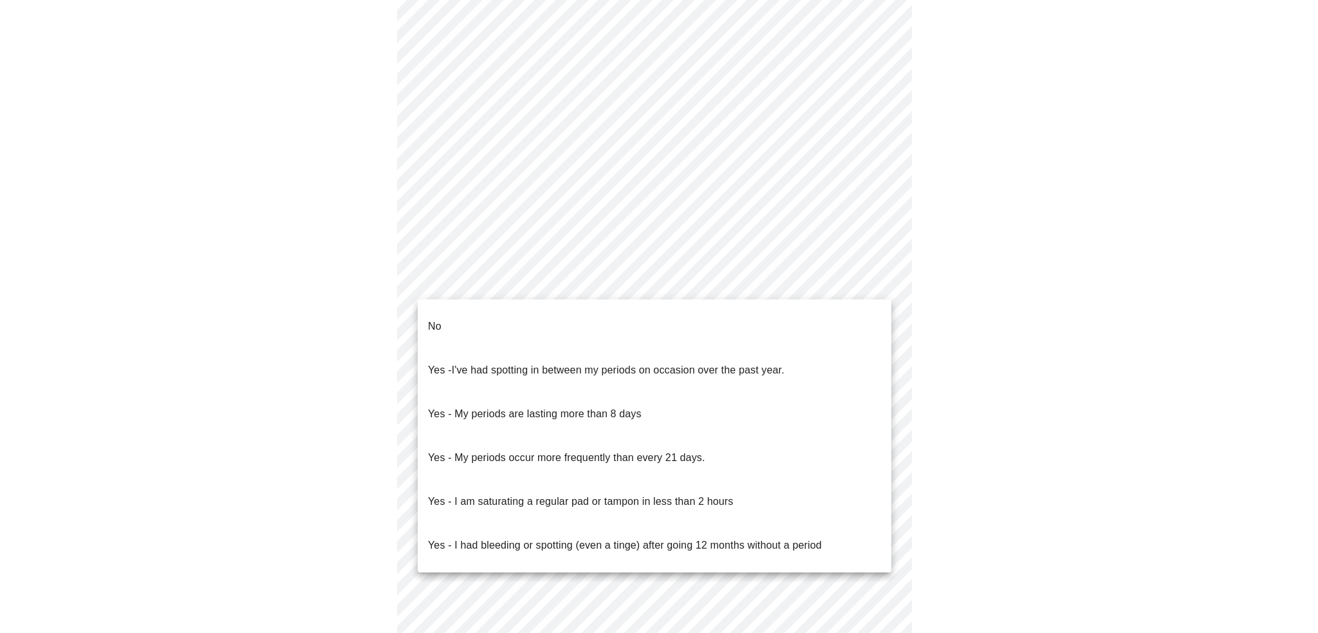
click at [498, 406] on p "Yes - My periods are lasting more than 8 days" at bounding box center [535, 413] width 214 height 15
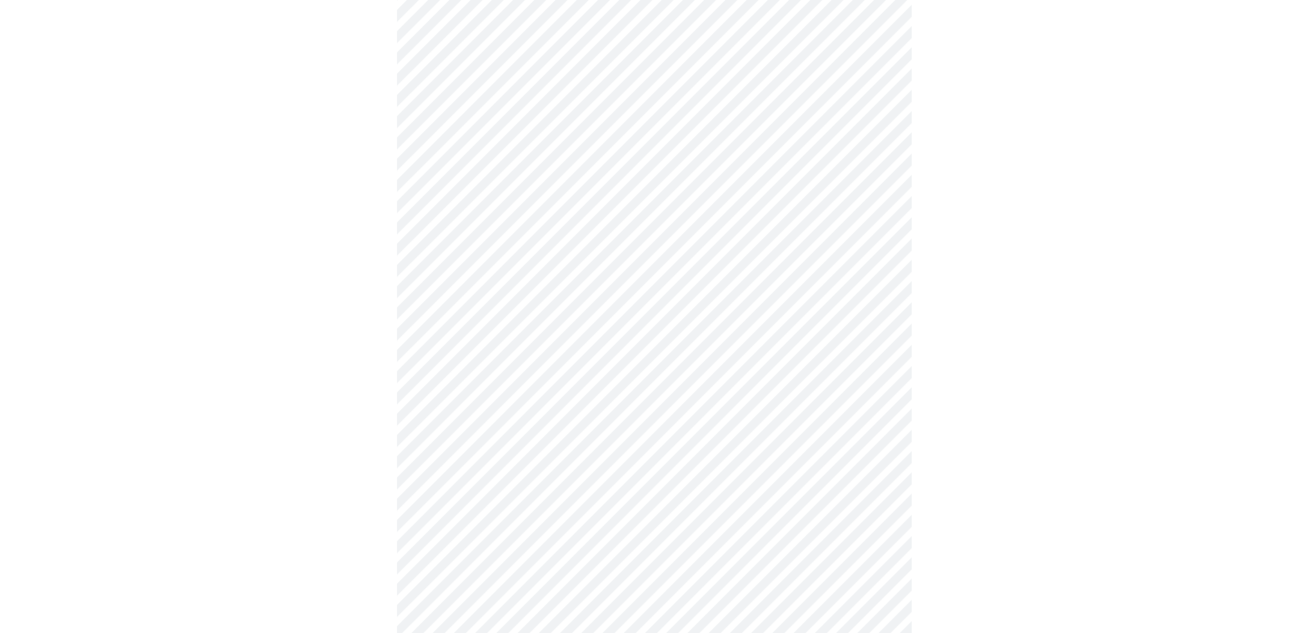
click at [360, 369] on div at bounding box center [654, 204] width 1298 height 1120
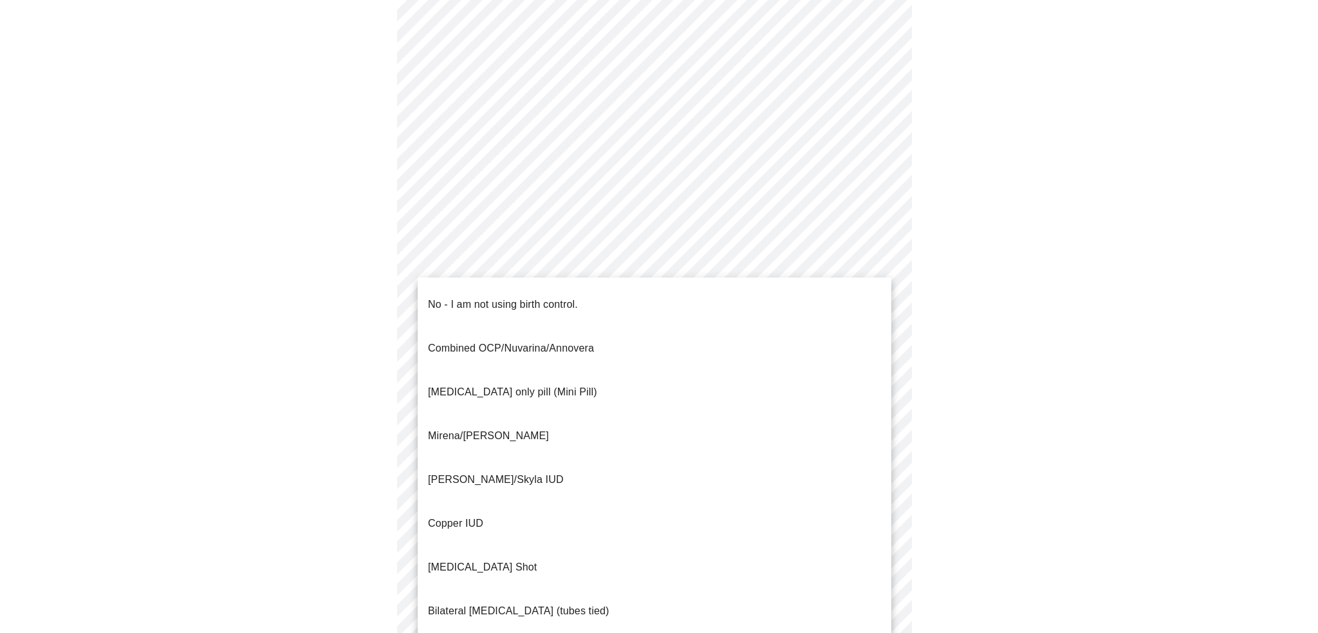
click at [495, 371] on body "MyMenopauseRx Appointments Messaging Labs 1 Uploads Medications Community Refer…" at bounding box center [659, 159] width 1308 height 1209
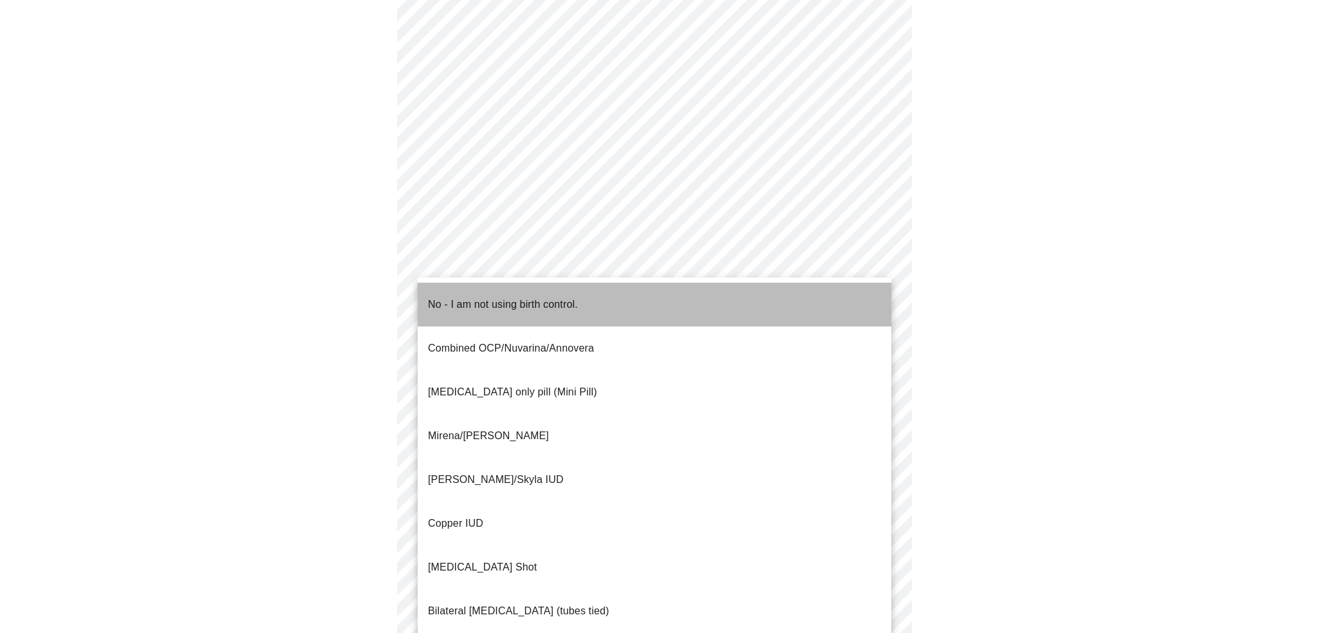
drag, startPoint x: 478, startPoint y: 298, endPoint x: 371, endPoint y: 319, distance: 108.9
click at [478, 297] on p "No - I am not using birth control." at bounding box center [503, 304] width 150 height 15
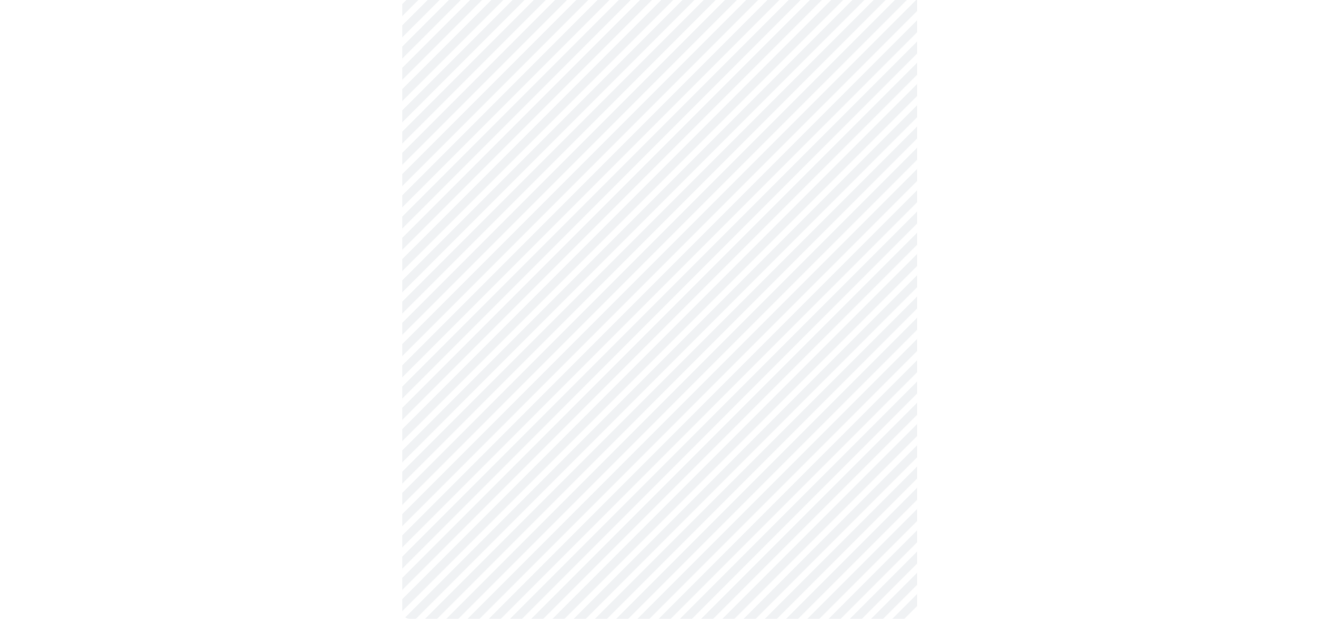
scroll to position [569, 0]
click at [481, 342] on body "MyMenopauseRx Appointments Messaging Labs 1 Uploads Medications Community Refer…" at bounding box center [659, 36] width 1308 height 1201
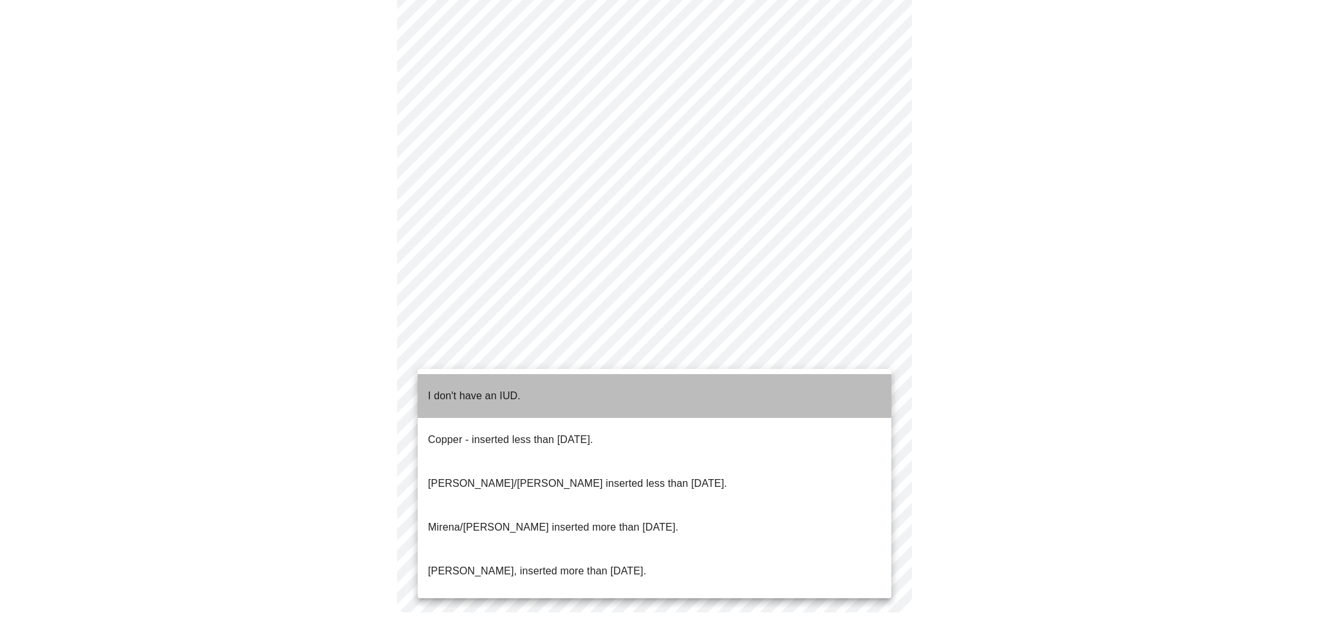
drag, startPoint x: 438, startPoint y: 382, endPoint x: 399, endPoint y: 381, distance: 39.3
click at [436, 388] on p "I don't have an IUD." at bounding box center [474, 395] width 93 height 15
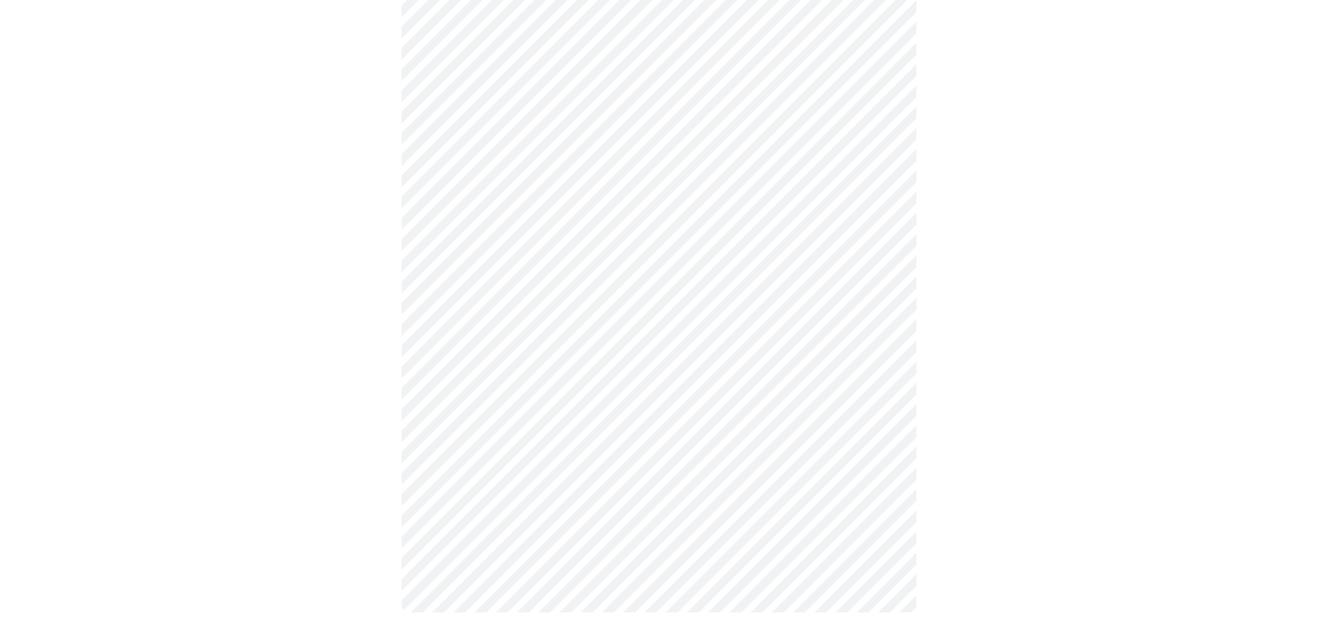
click at [482, 450] on body "MyMenopauseRx Appointments Messaging Labs 1 Uploads Medications Community Refer…" at bounding box center [659, 41] width 1308 height 1194
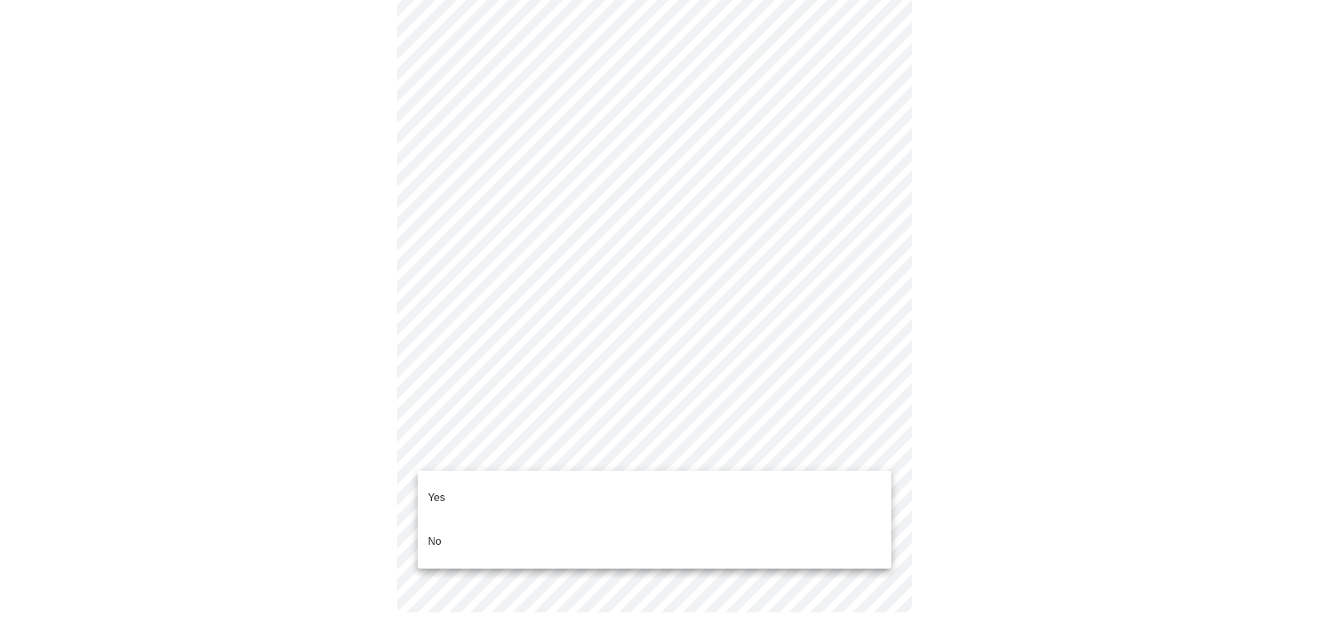
drag, startPoint x: 472, startPoint y: 490, endPoint x: 394, endPoint y: 476, distance: 79.3
click at [463, 490] on li "Yes" at bounding box center [655, 498] width 474 height 44
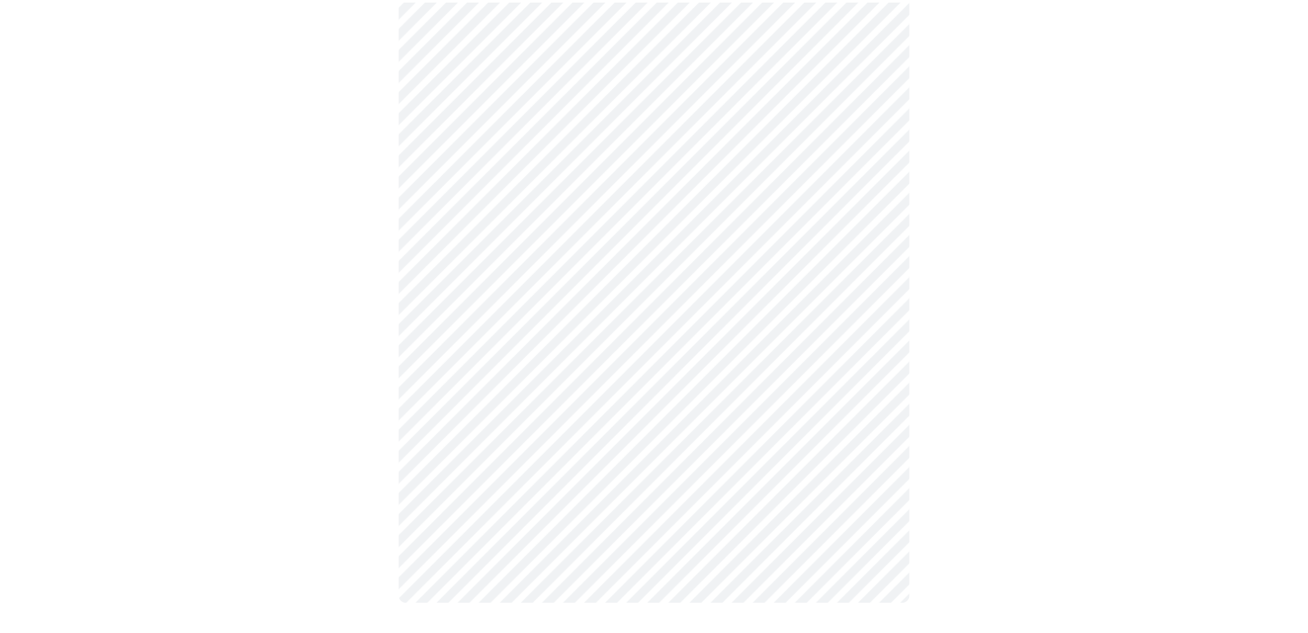
scroll to position [553, 0]
drag, startPoint x: 333, startPoint y: 465, endPoint x: 385, endPoint y: 527, distance: 80.8
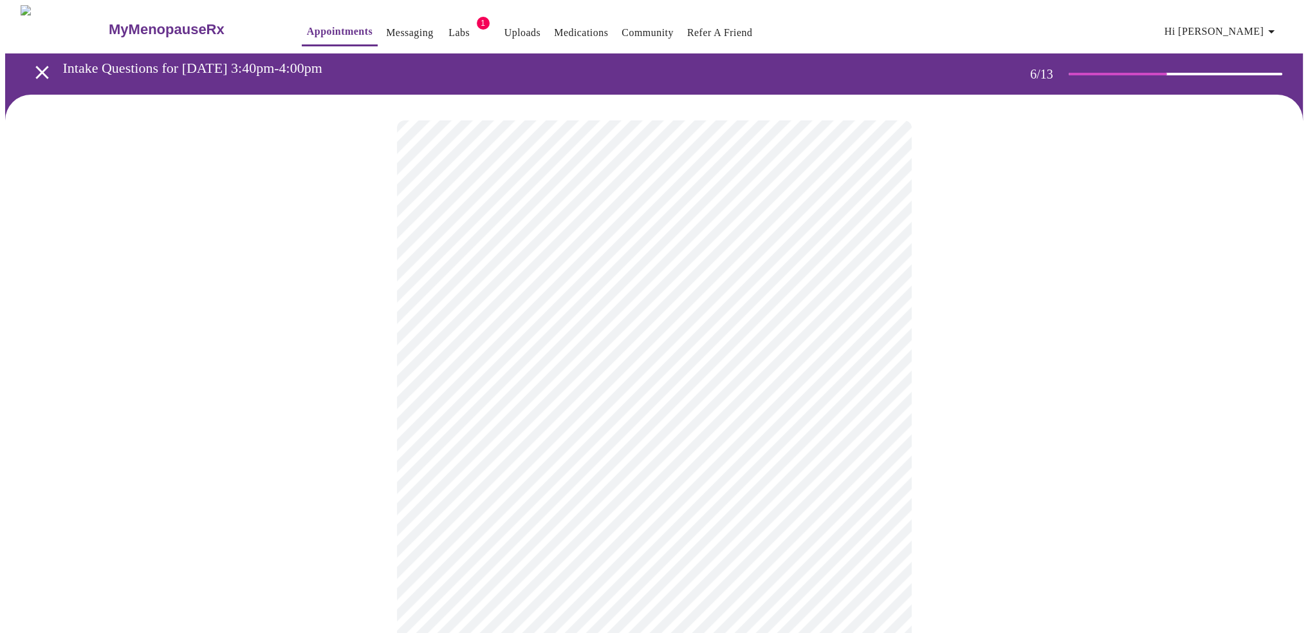
click at [291, 399] on div at bounding box center [654, 389] width 1298 height 589
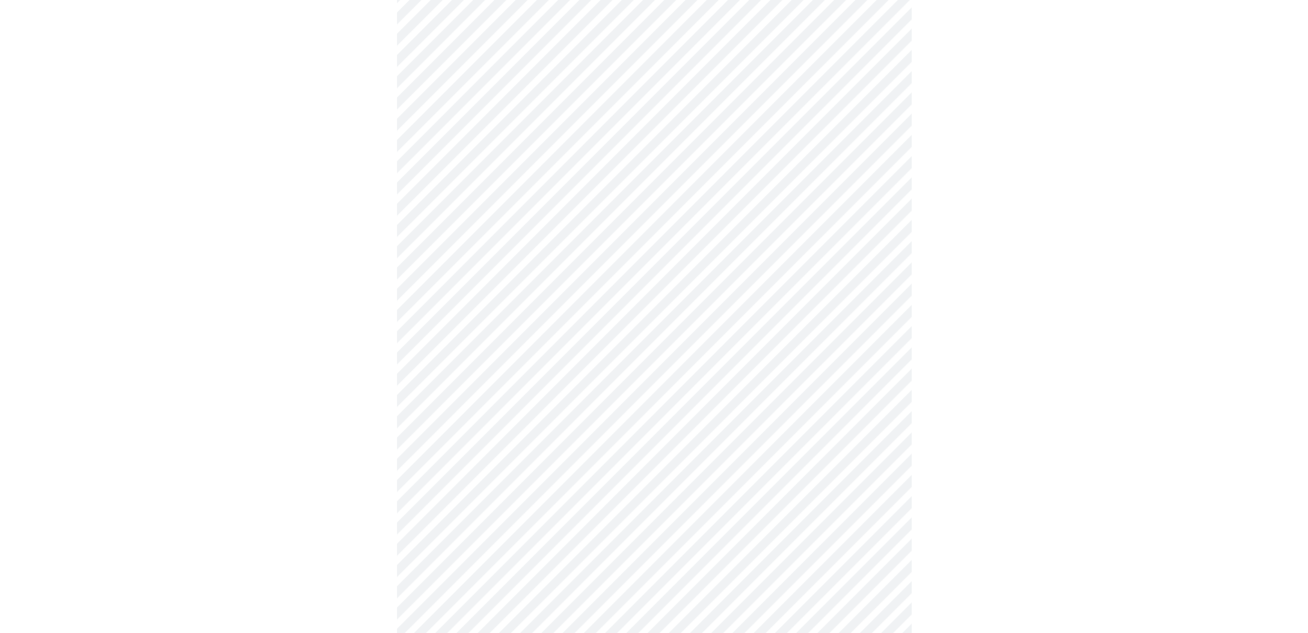
scroll to position [3217, 0]
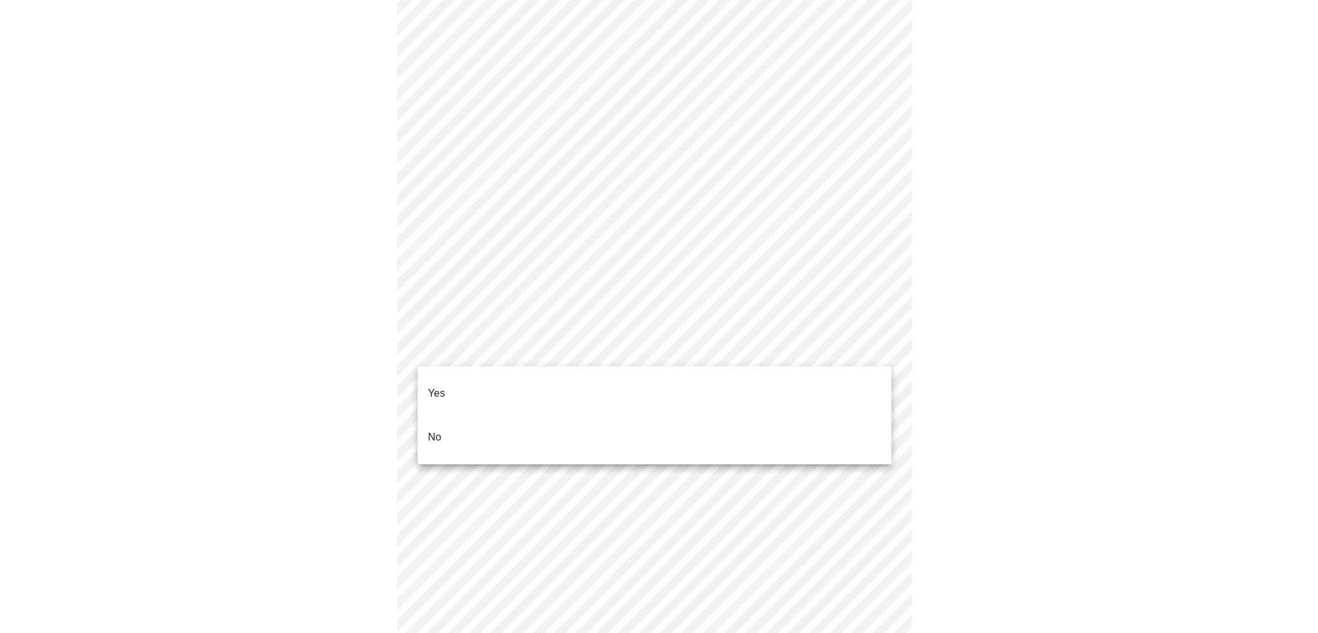
click at [456, 420] on li "No" at bounding box center [655, 437] width 474 height 44
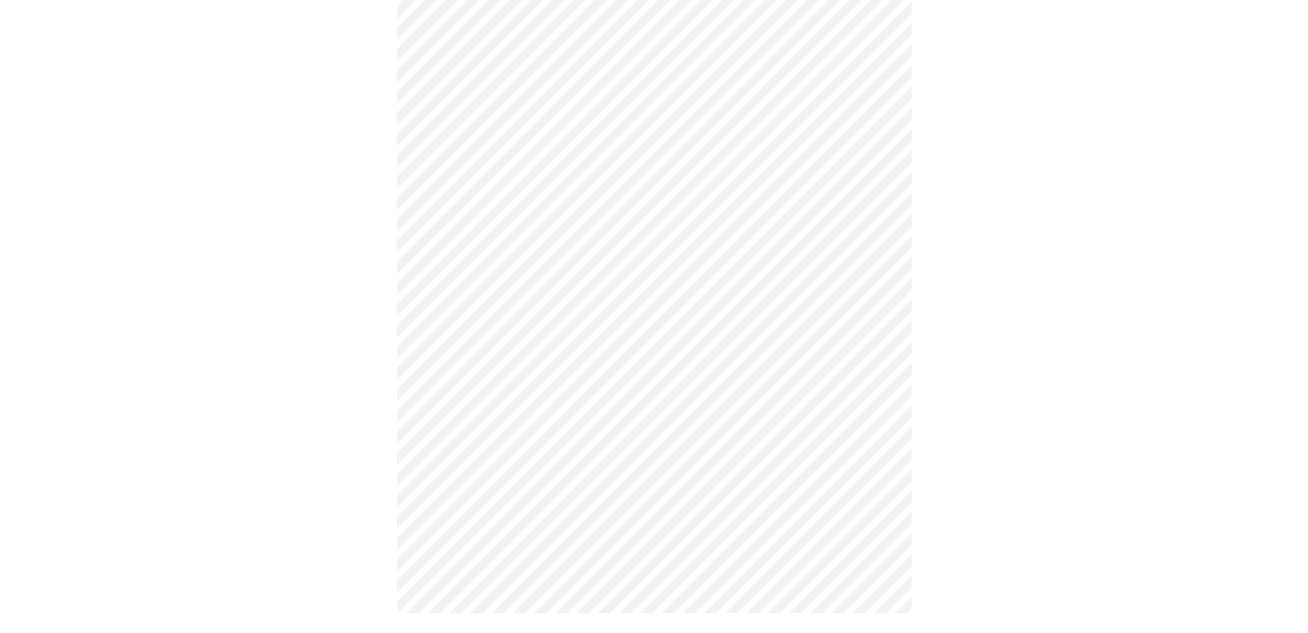
scroll to position [0, 0]
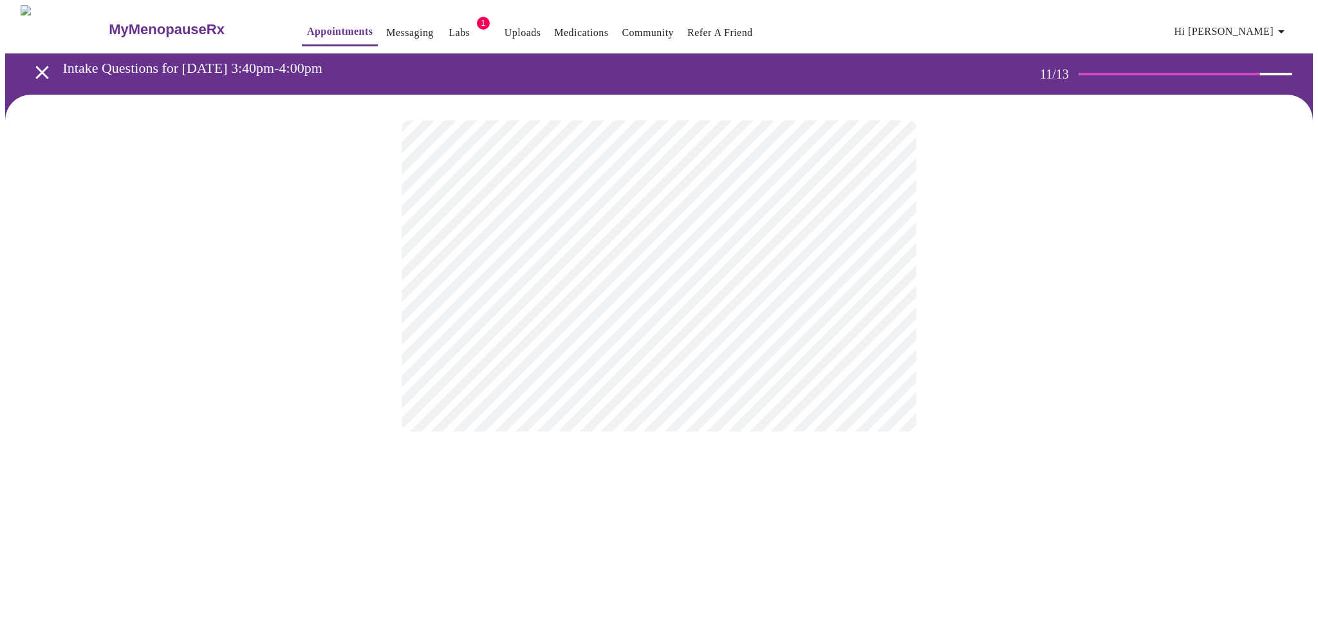
click at [947, 290] on div at bounding box center [659, 276] width 1308 height 362
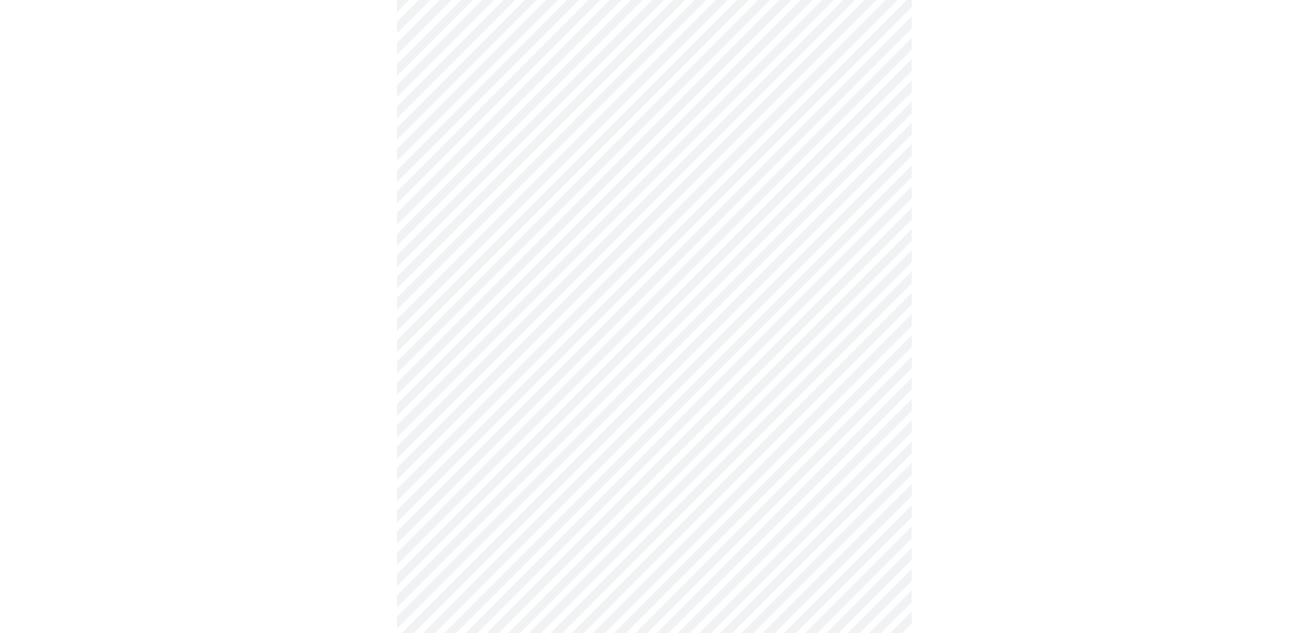
scroll to position [546, 0]
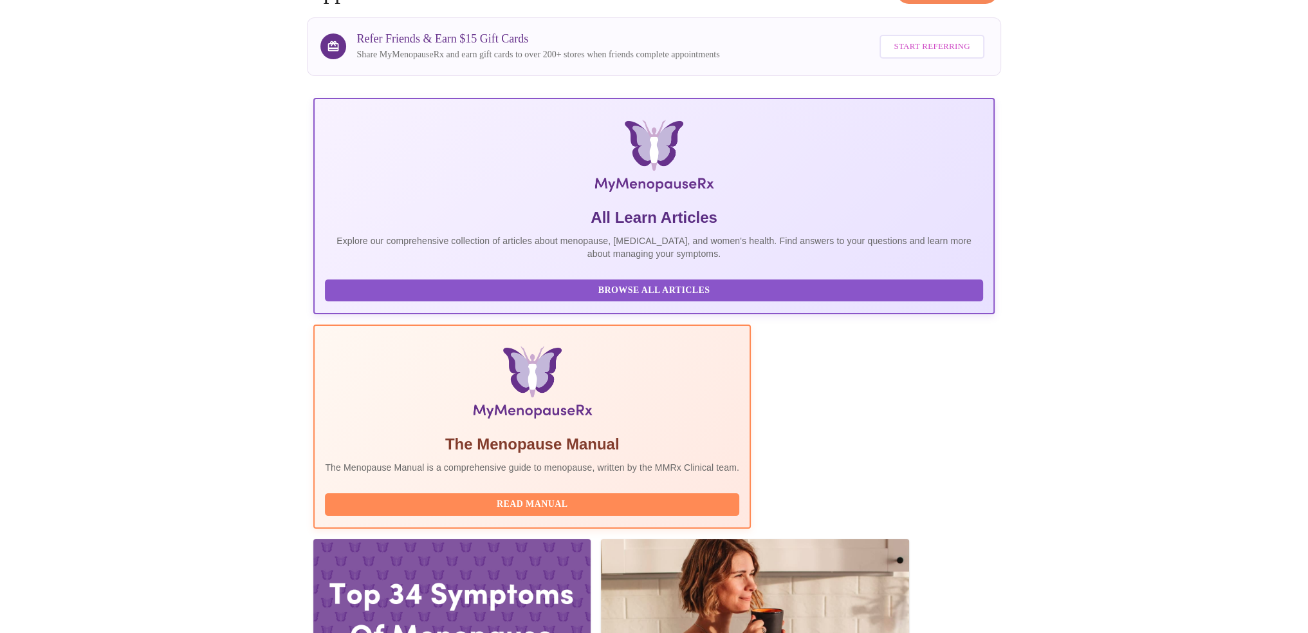
scroll to position [129, 0]
